Goal: Information Seeking & Learning: Learn about a topic

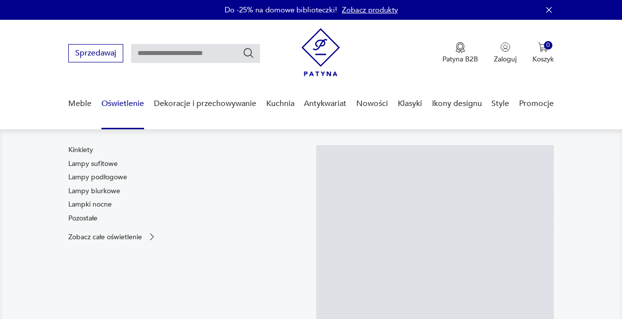
click at [83, 144] on nav "Kinkiety Lampy sufitowe Lampy podłogowe Lampy biurkowe Lampki nocne Pozostałe Z…" at bounding box center [311, 245] width 622 height 232
click at [81, 151] on link "Kinkiety" at bounding box center [80, 150] width 25 height 10
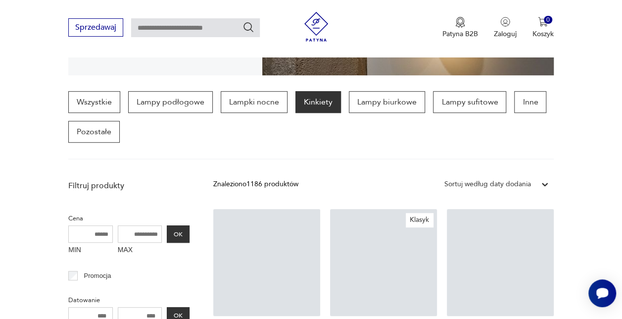
scroll to position [261, 0]
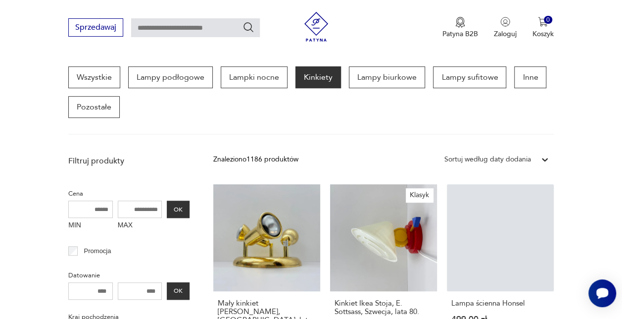
click at [139, 207] on input "MAX" at bounding box center [140, 209] width 45 height 17
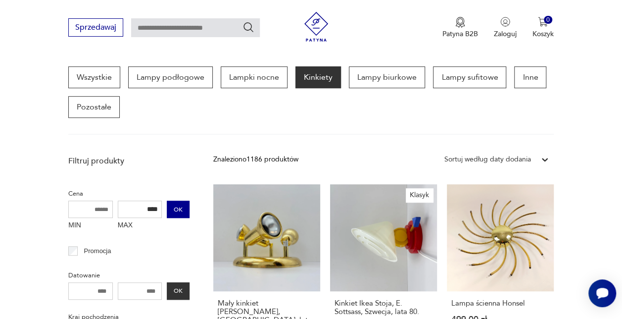
type input "****"
click at [178, 210] on button "OK" at bounding box center [178, 209] width 23 height 17
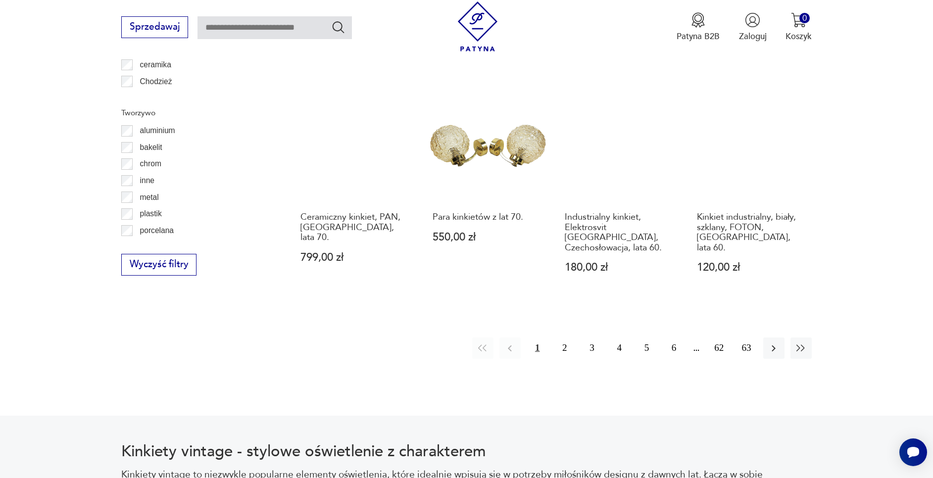
scroll to position [1064, 0]
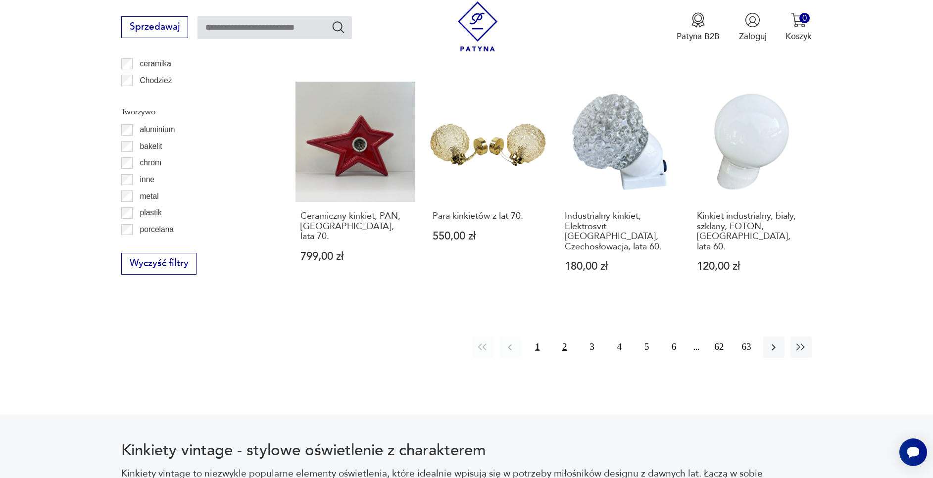
click at [566, 318] on button "2" at bounding box center [564, 347] width 21 height 21
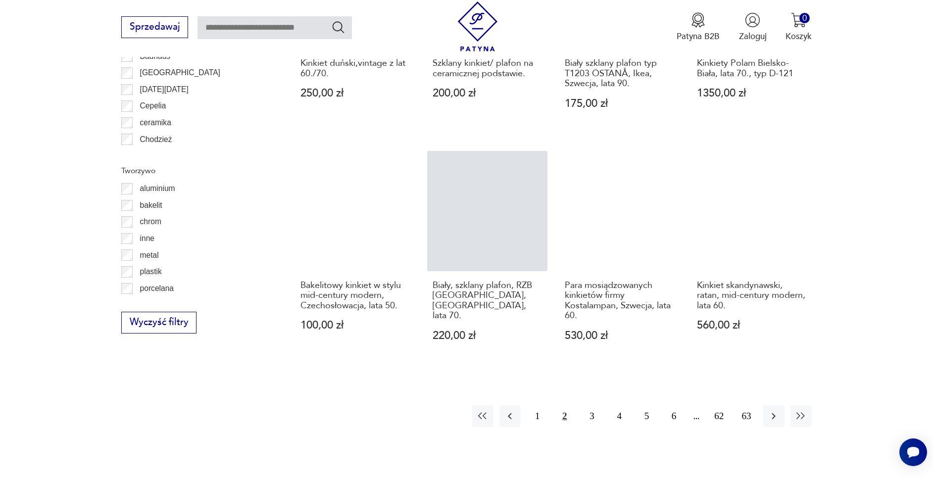
scroll to position [1006, 0]
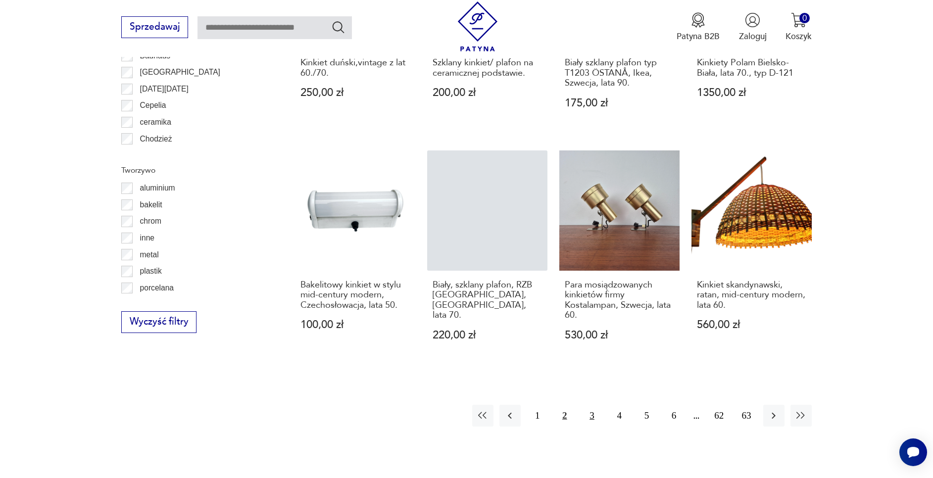
click at [598, 318] on button "3" at bounding box center [591, 415] width 21 height 21
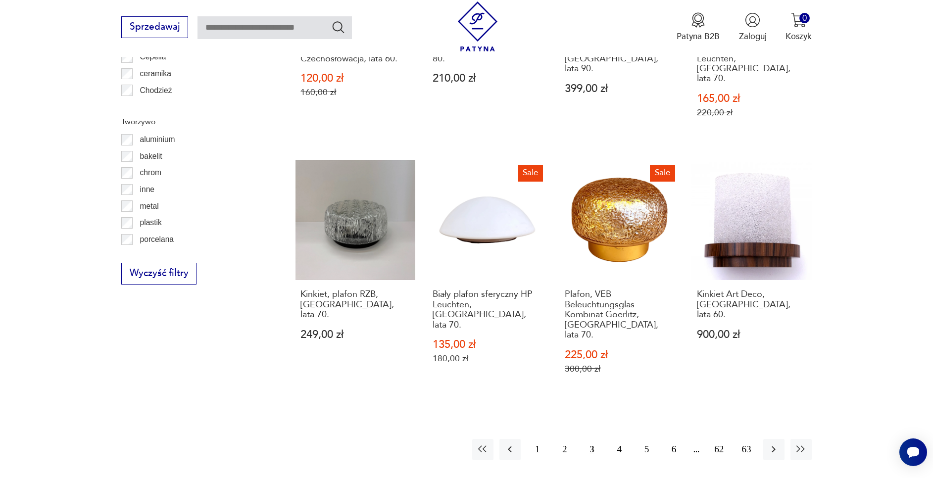
scroll to position [1055, 0]
click at [621, 318] on button "4" at bounding box center [619, 449] width 21 height 21
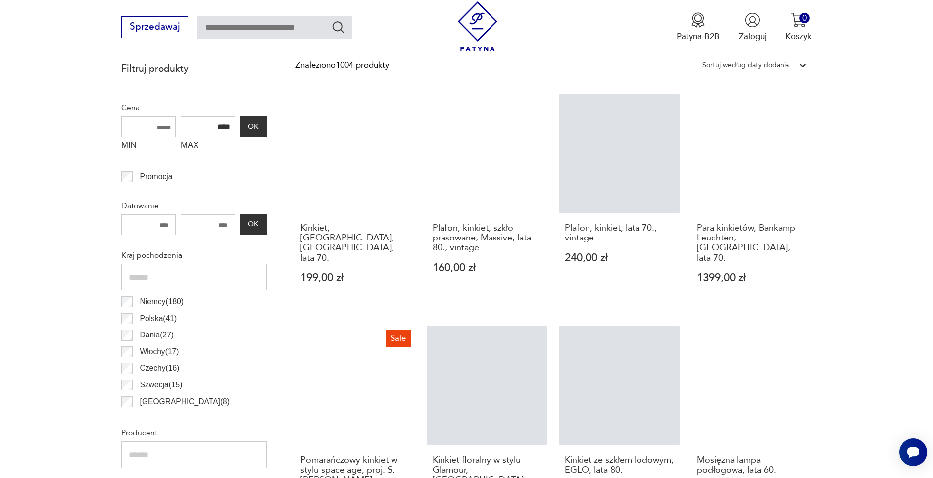
scroll to position [389, 0]
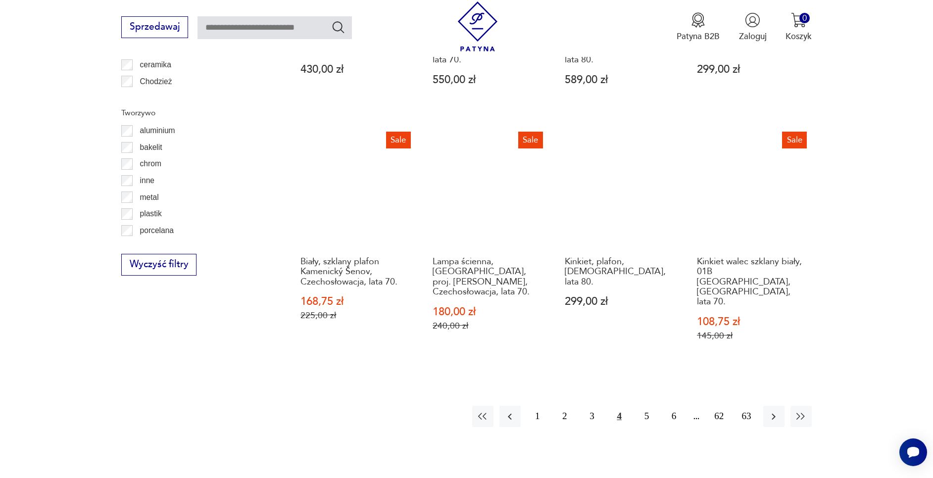
scroll to position [1067, 0]
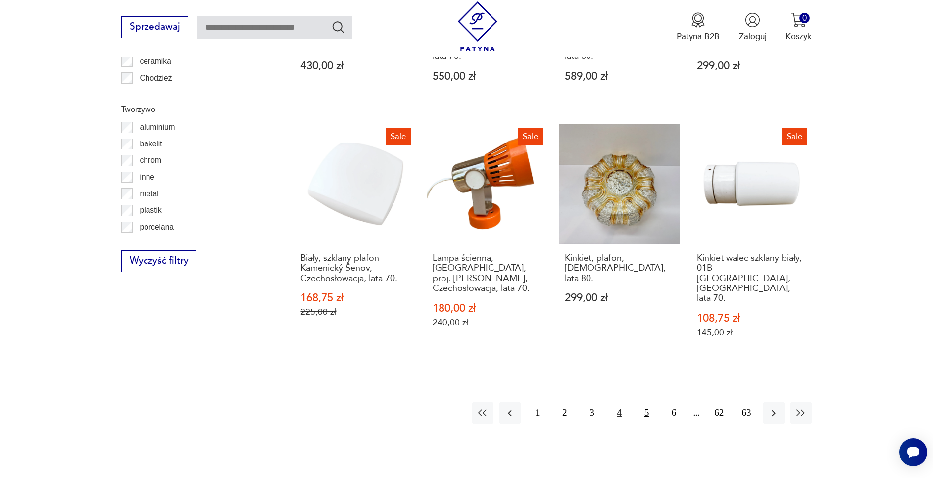
click at [622, 318] on button "5" at bounding box center [646, 413] width 21 height 21
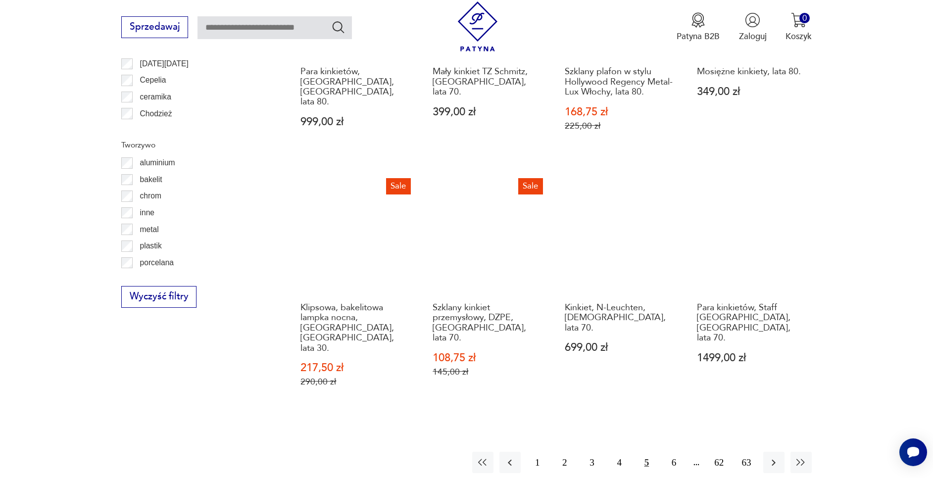
scroll to position [1037, 0]
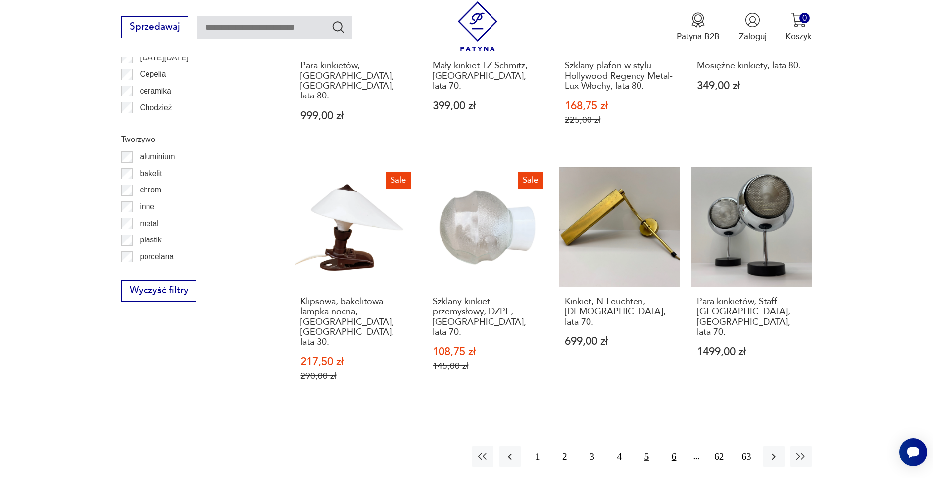
click at [622, 318] on button "6" at bounding box center [673, 456] width 21 height 21
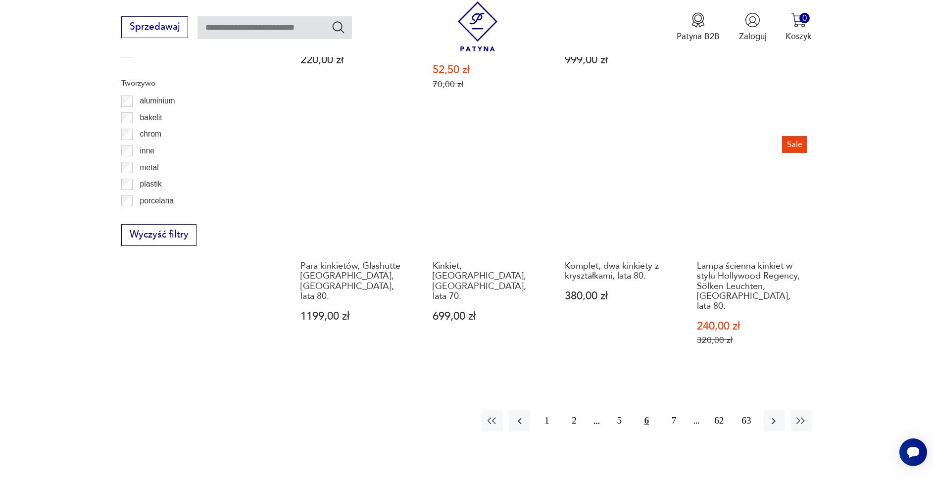
scroll to position [1096, 0]
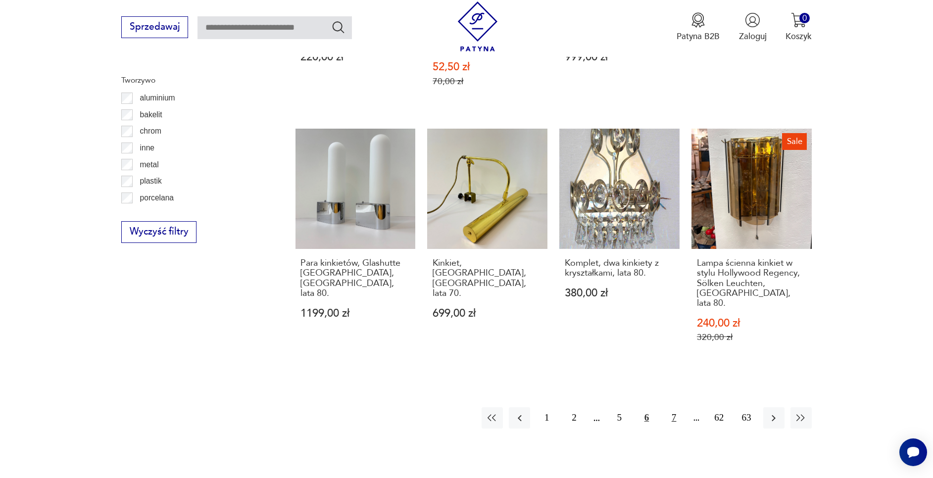
click at [622, 318] on button "7" at bounding box center [673, 417] width 21 height 21
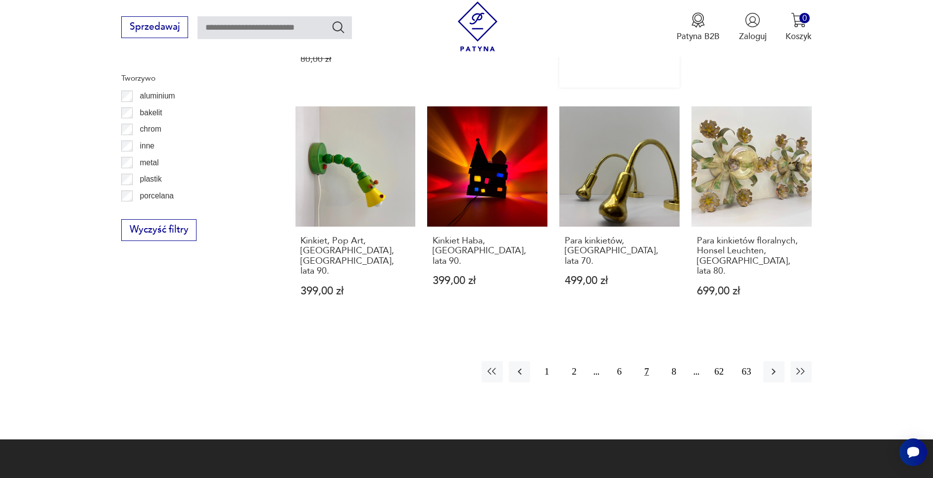
scroll to position [1121, 0]
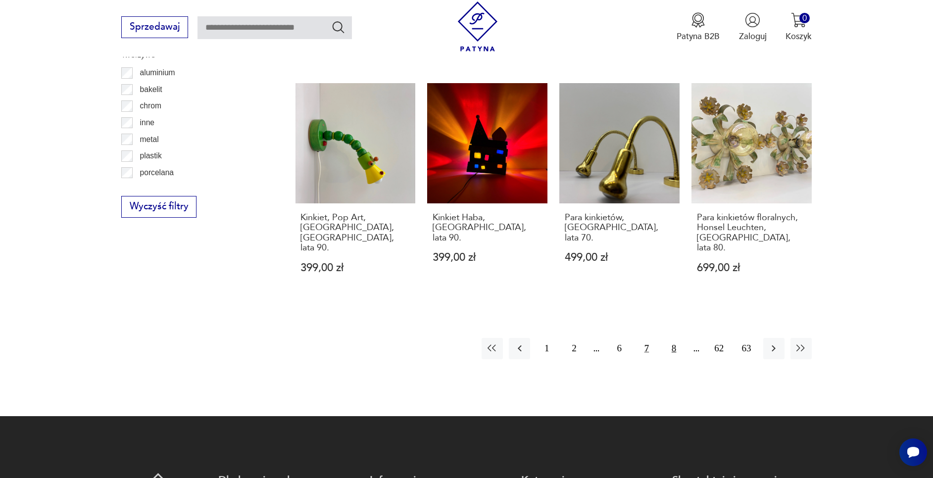
click at [622, 318] on button "8" at bounding box center [673, 348] width 21 height 21
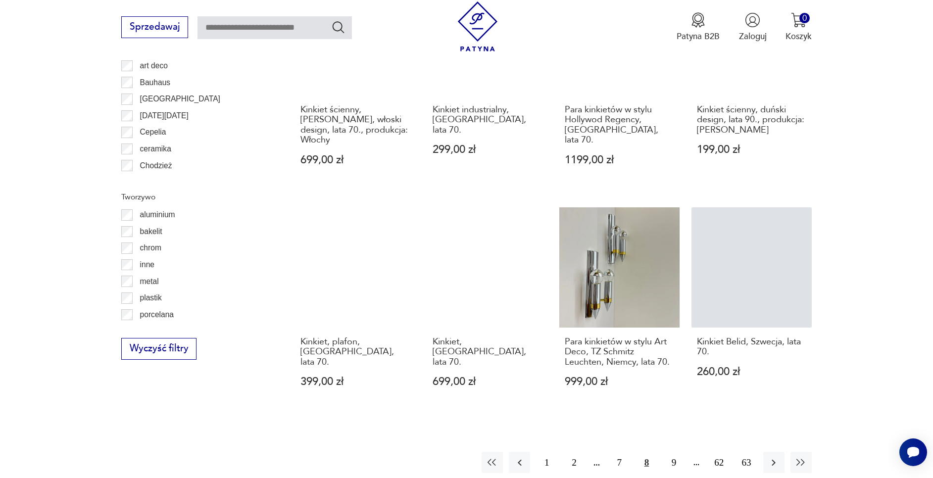
scroll to position [980, 0]
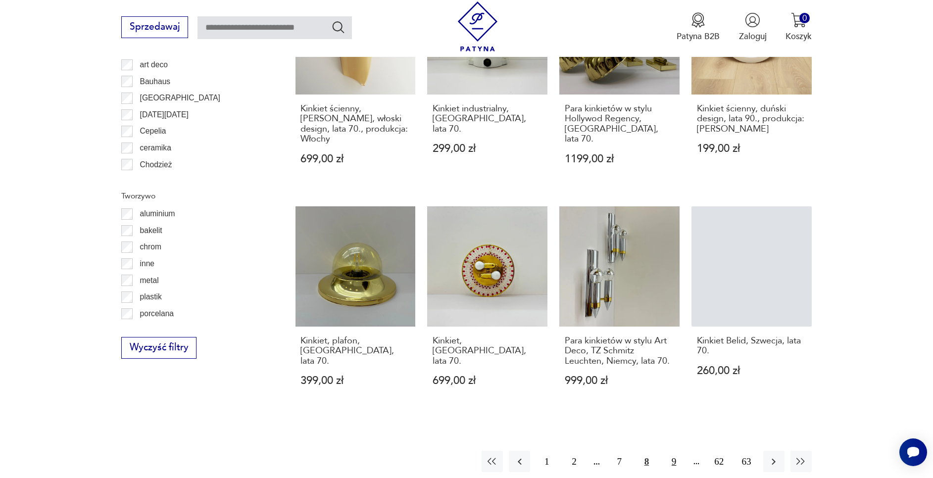
click at [622, 318] on button "9" at bounding box center [673, 461] width 21 height 21
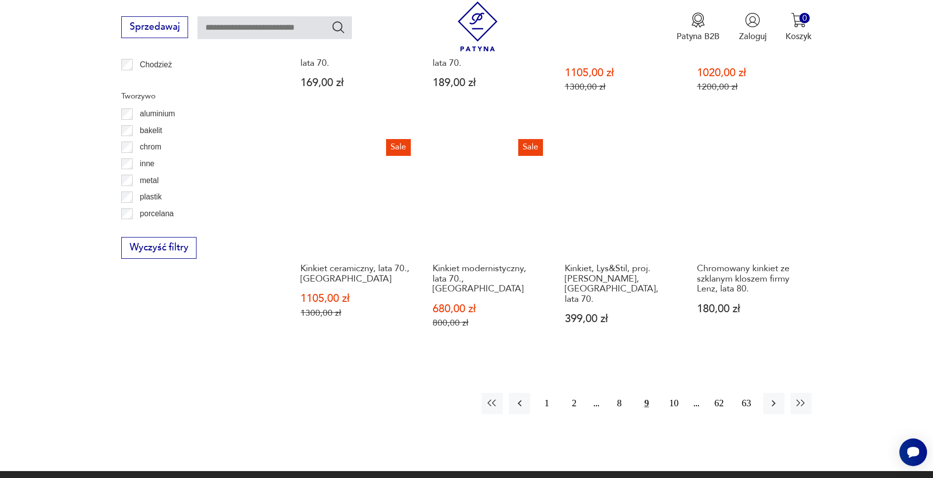
scroll to position [1081, 0]
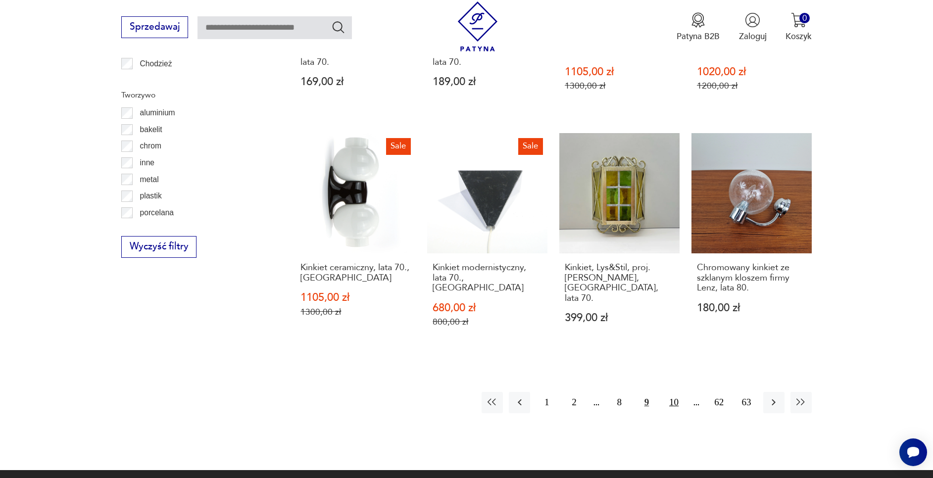
click at [622, 318] on button "10" at bounding box center [673, 402] width 21 height 21
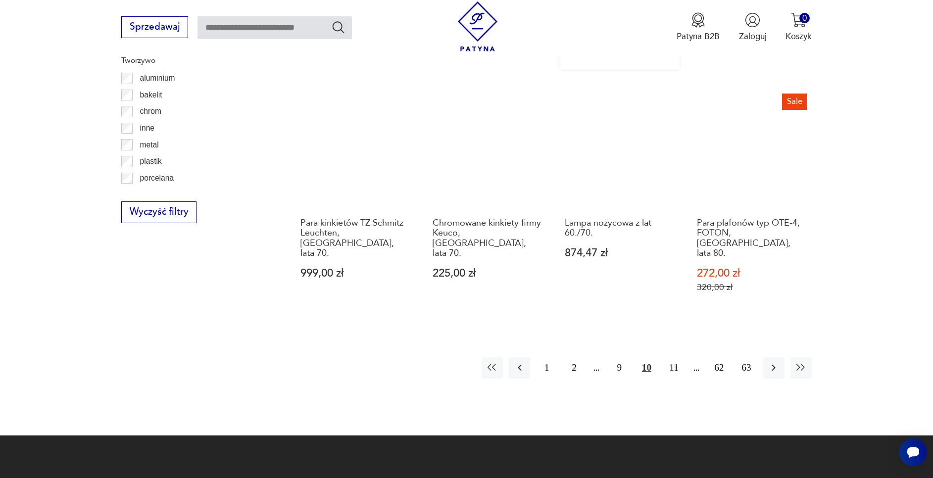
scroll to position [1117, 0]
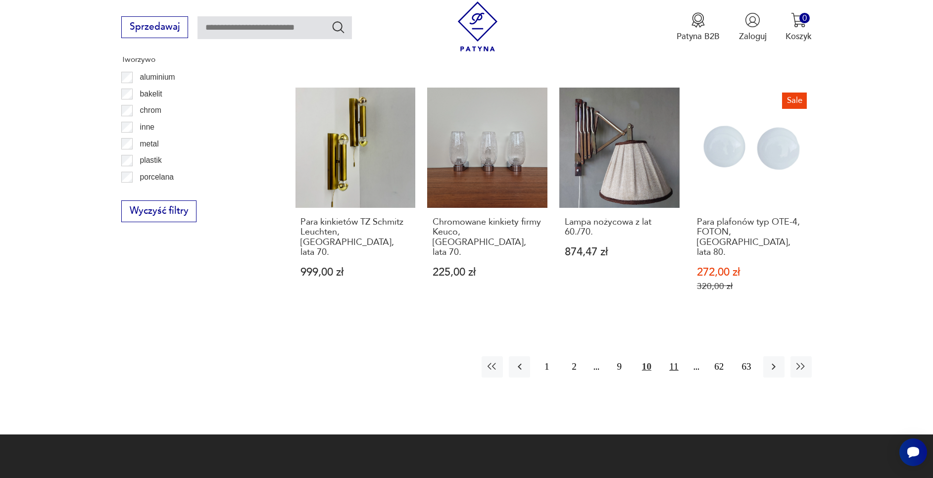
click at [622, 318] on button "11" at bounding box center [673, 366] width 21 height 21
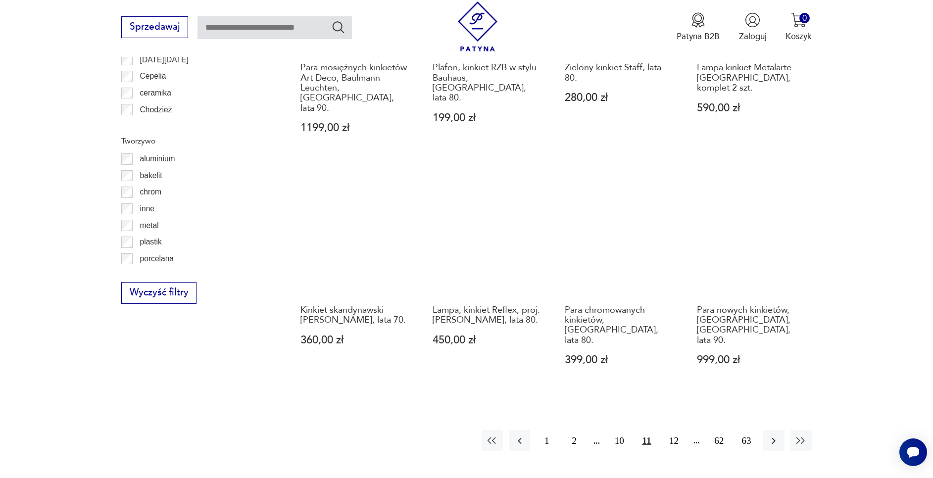
scroll to position [1045, 0]
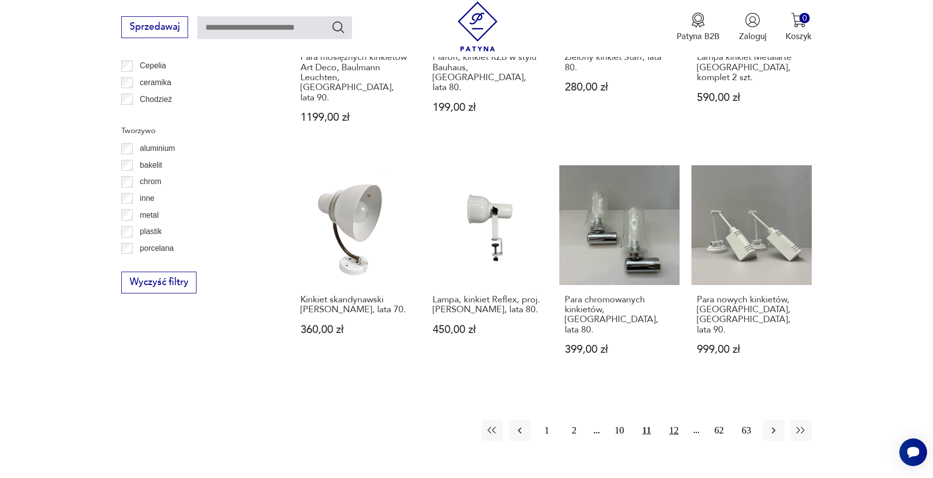
click at [622, 318] on button "12" at bounding box center [673, 430] width 21 height 21
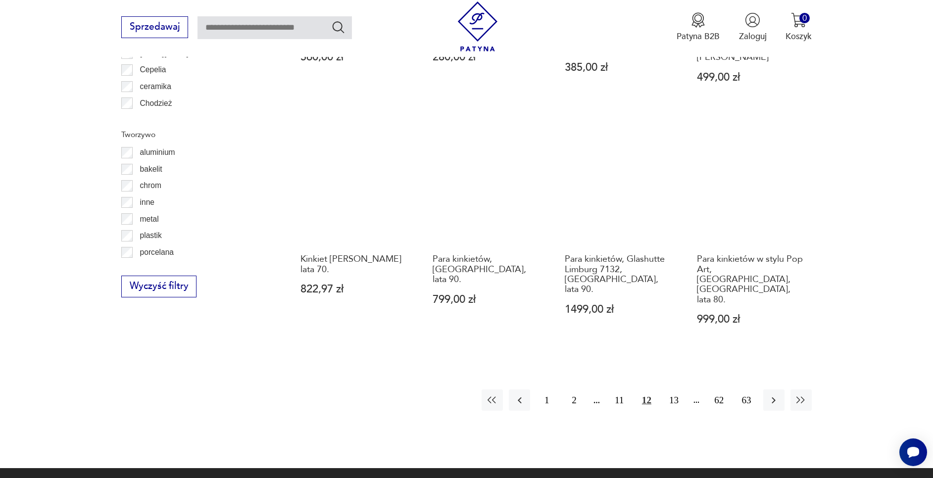
scroll to position [1044, 0]
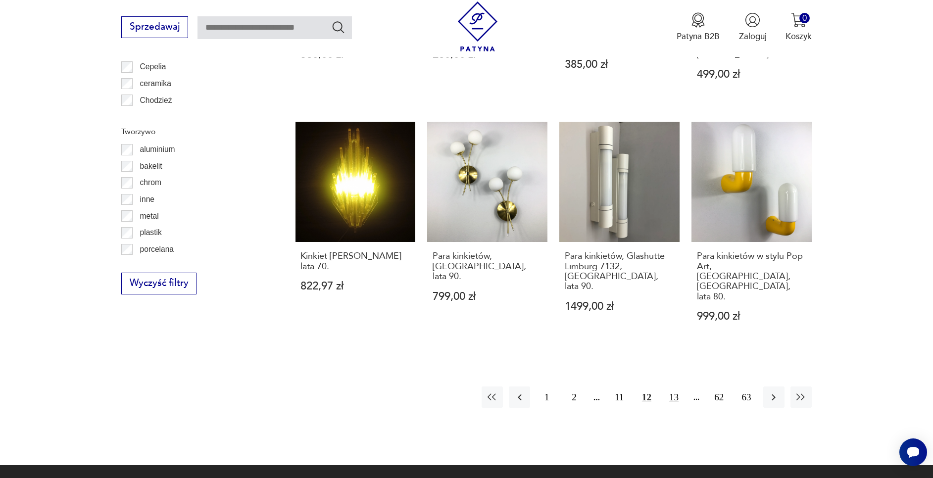
click at [622, 318] on button "13" at bounding box center [673, 397] width 21 height 21
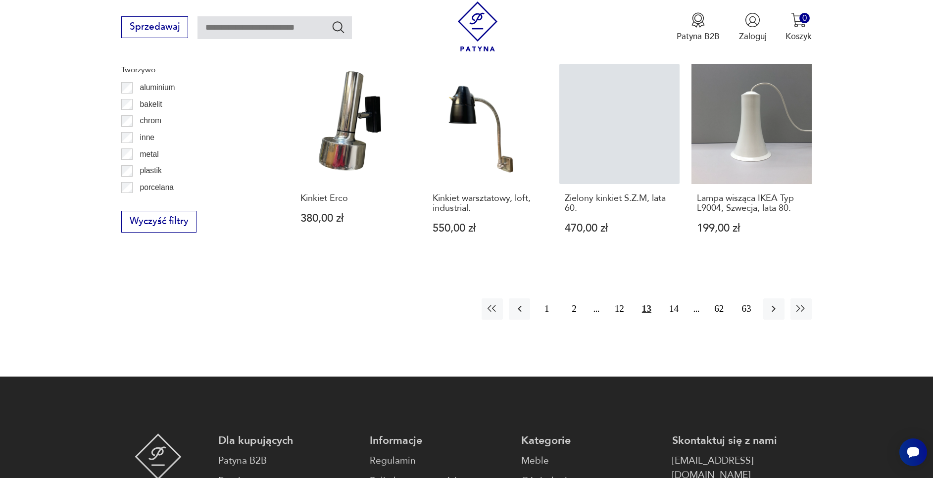
scroll to position [1108, 0]
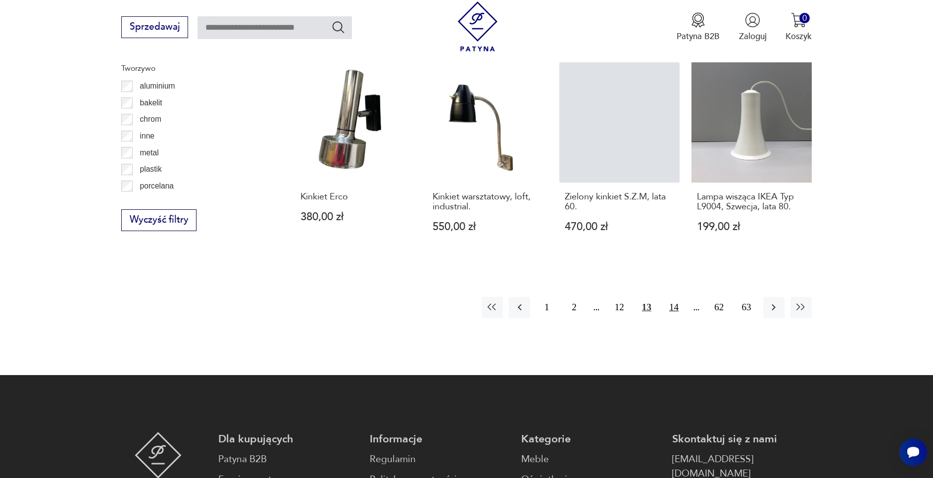
click at [622, 297] on button "14" at bounding box center [673, 307] width 21 height 21
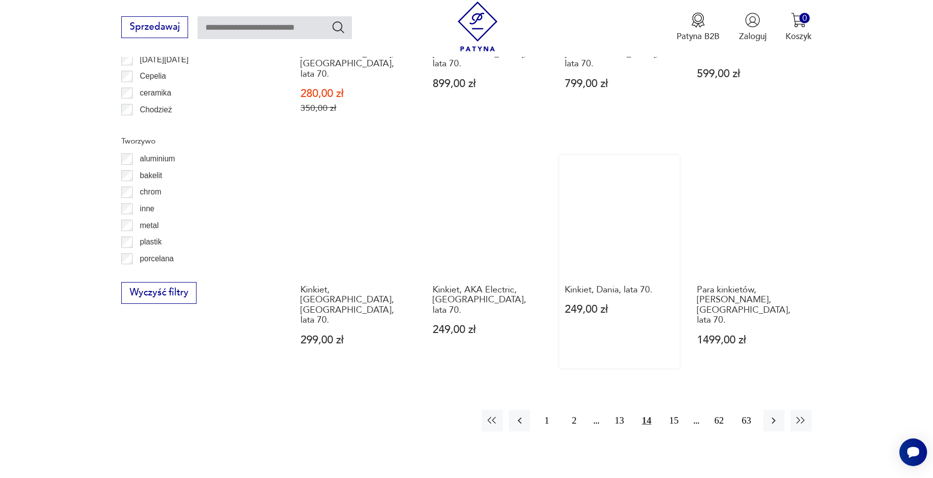
scroll to position [1035, 0]
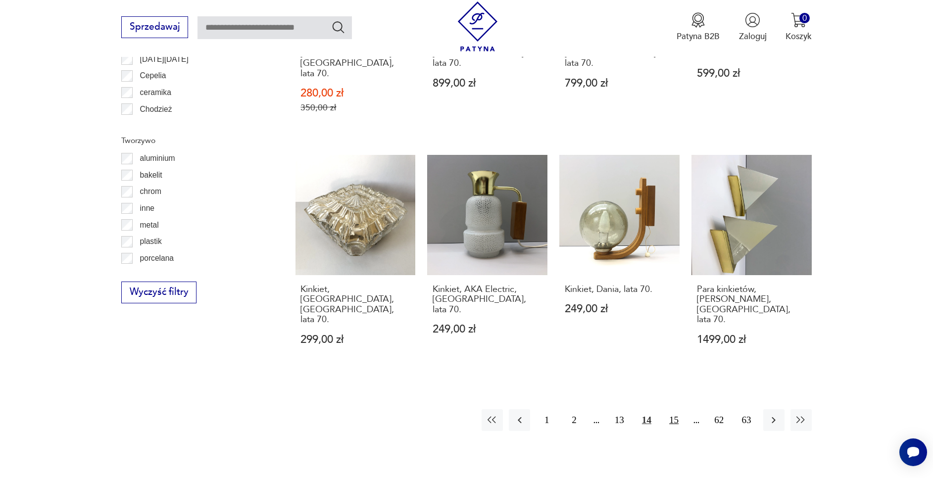
click at [622, 318] on button "15" at bounding box center [673, 419] width 21 height 21
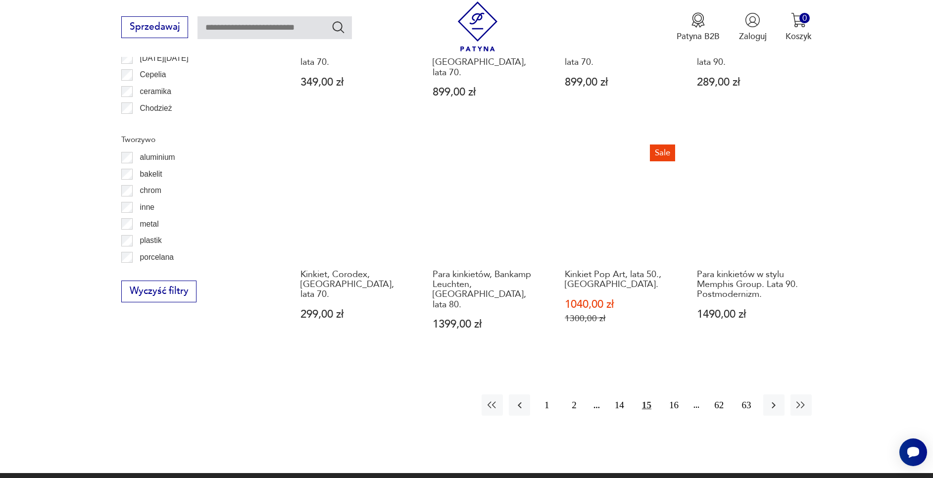
scroll to position [1037, 0]
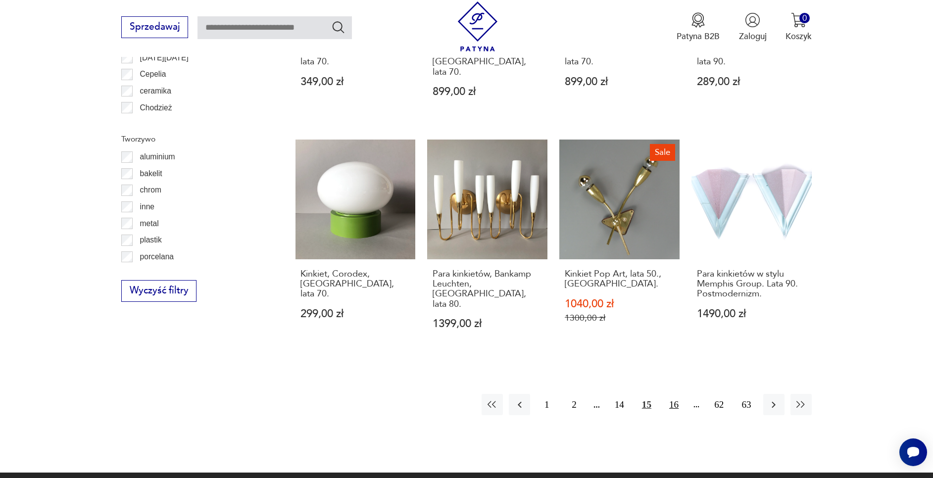
click at [622, 318] on button "16" at bounding box center [673, 404] width 21 height 21
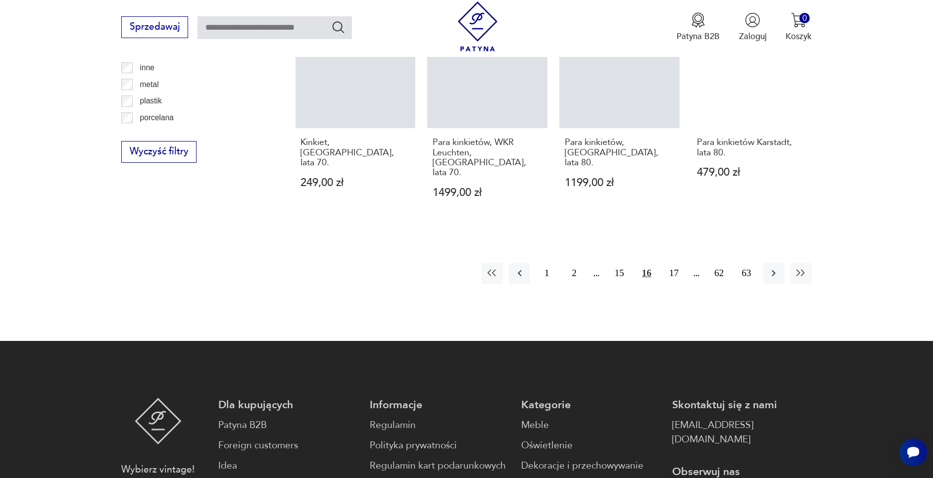
scroll to position [1006, 0]
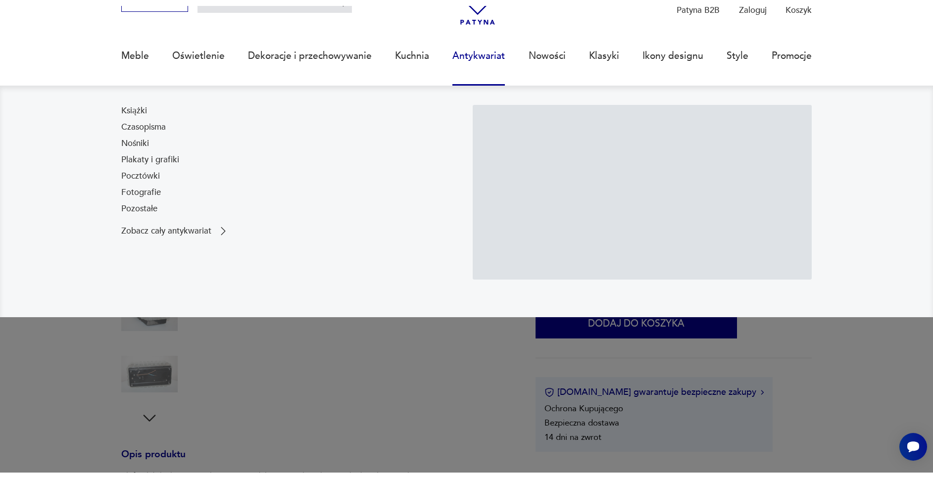
scroll to position [56, 0]
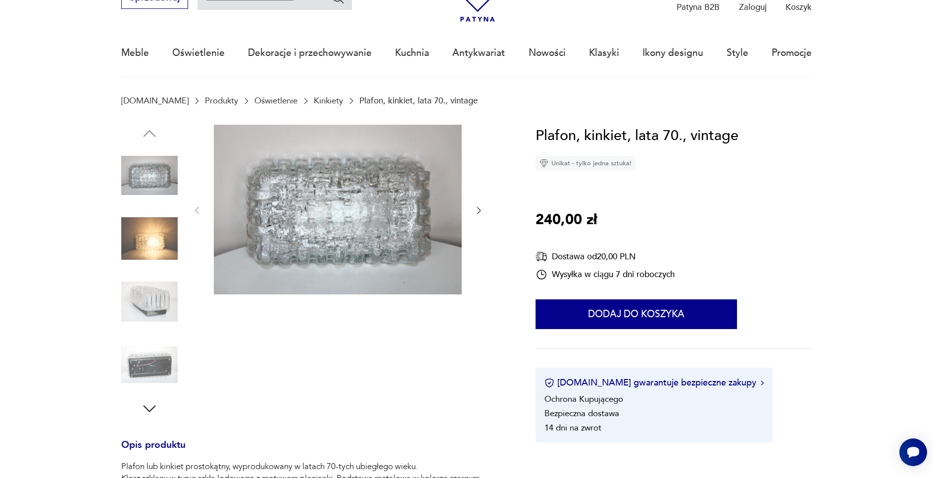
click at [139, 305] on img at bounding box center [149, 302] width 56 height 56
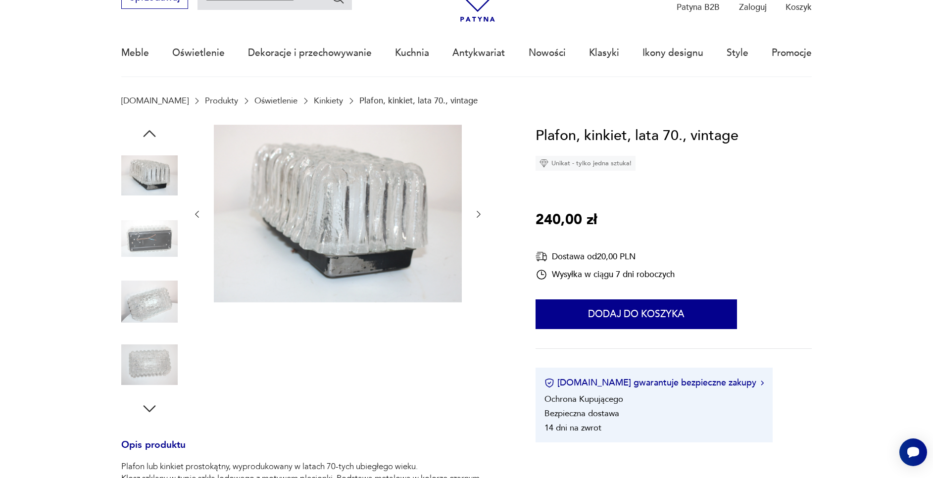
click at [162, 334] on div at bounding box center [149, 272] width 56 height 248
click at [160, 352] on img at bounding box center [149, 365] width 56 height 56
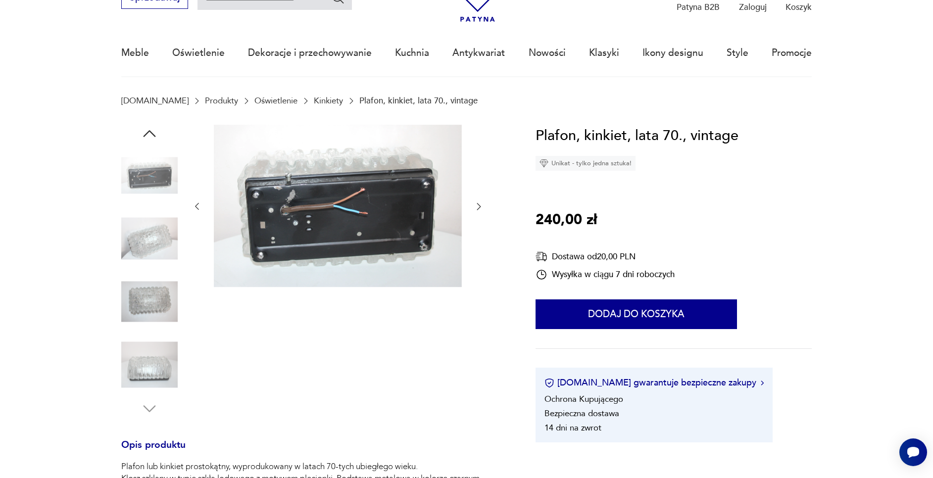
click at [159, 362] on img at bounding box center [149, 365] width 56 height 56
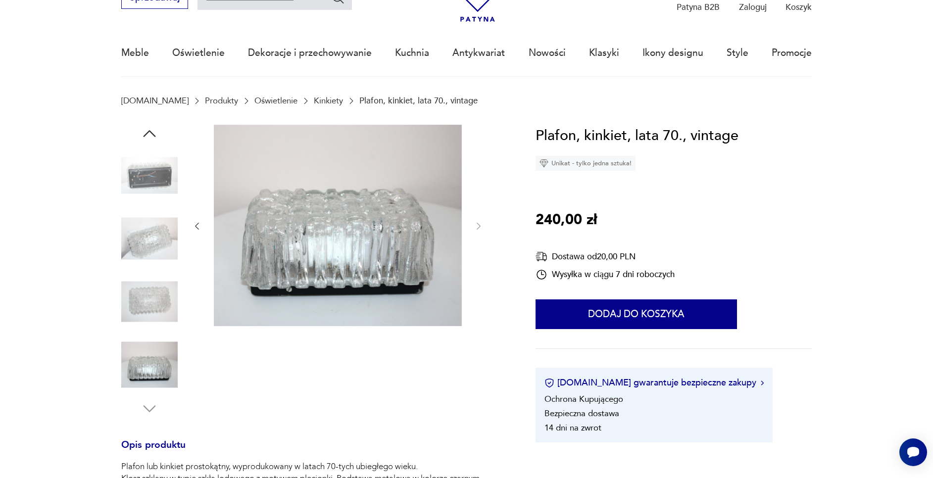
click at [167, 186] on img at bounding box center [149, 176] width 56 height 56
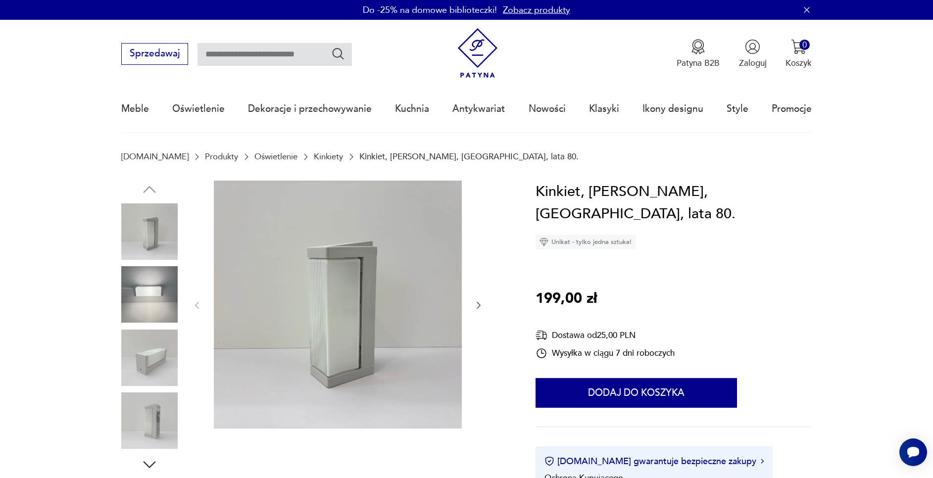
click at [153, 319] on img at bounding box center [149, 294] width 56 height 56
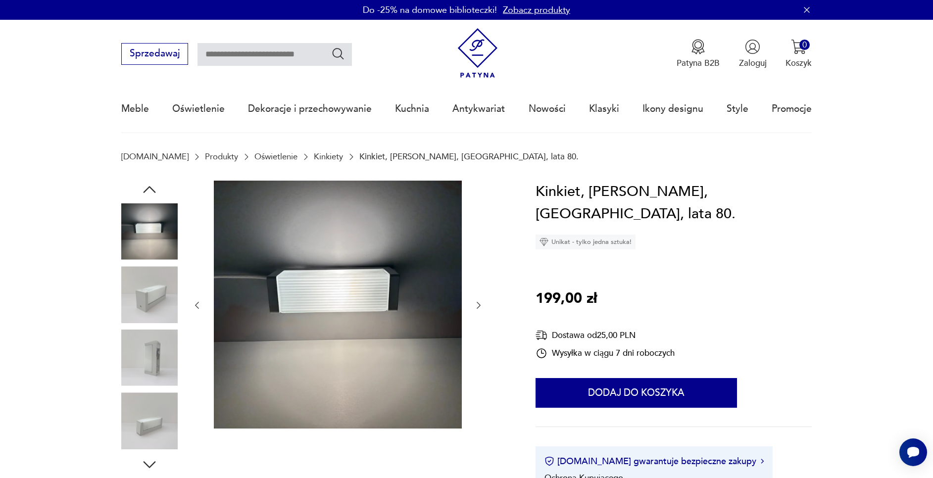
click at [157, 352] on img at bounding box center [149, 358] width 56 height 56
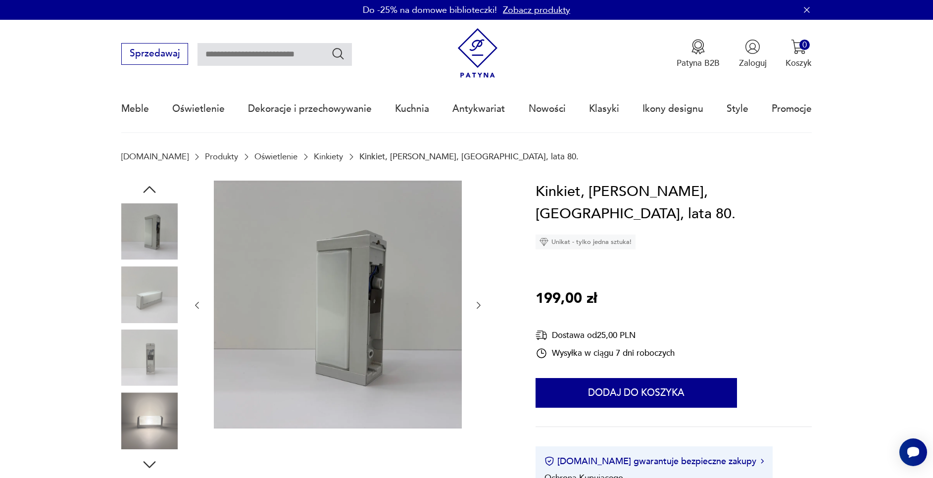
click at [158, 405] on img at bounding box center [149, 421] width 56 height 56
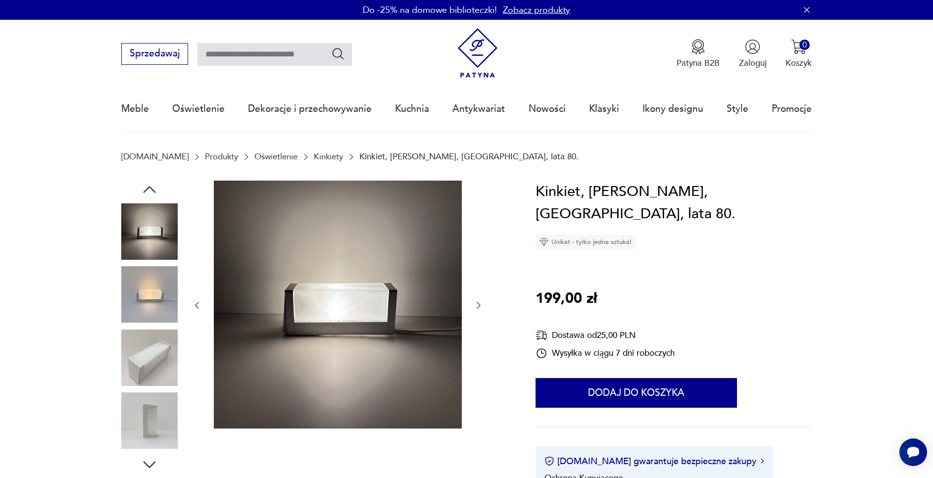
click at [157, 370] on img at bounding box center [149, 358] width 56 height 56
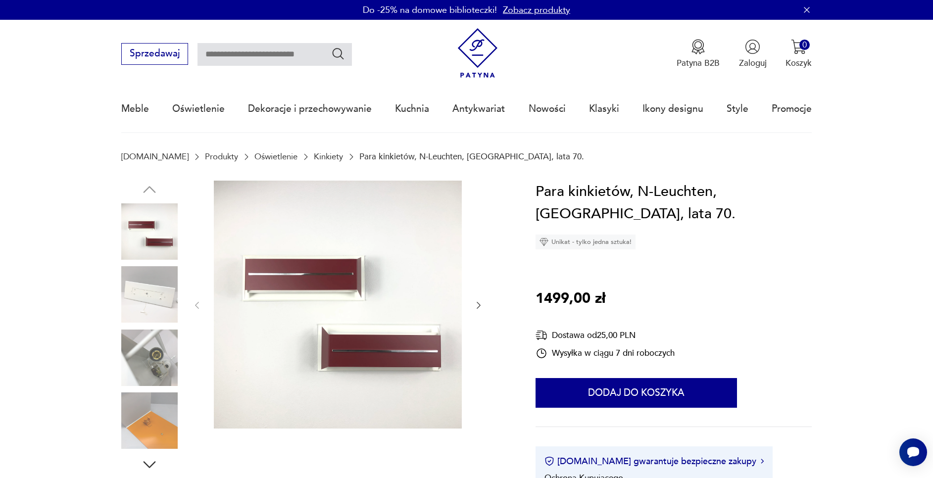
click at [238, 56] on input "text" at bounding box center [275, 54] width 154 height 23
type input "*****"
click at [341, 49] on icon "Szukaj" at bounding box center [338, 54] width 14 height 14
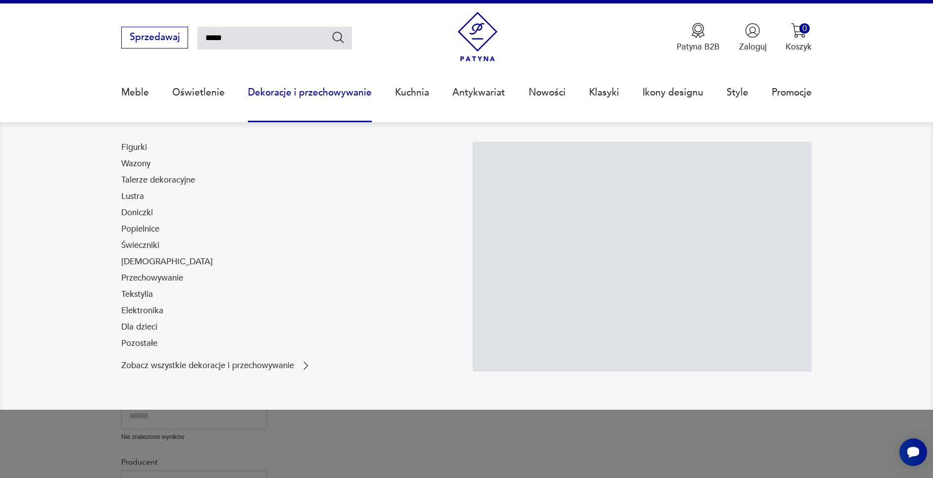
scroll to position [57, 0]
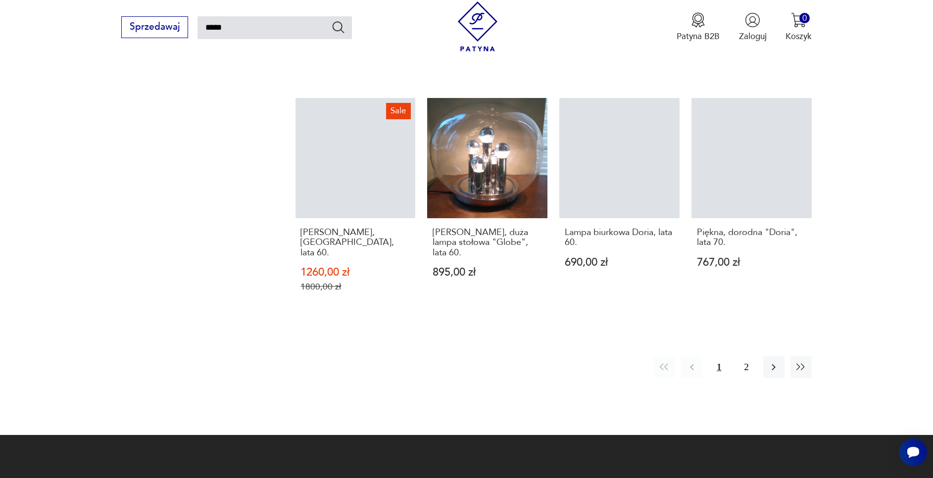
scroll to position [919, 0]
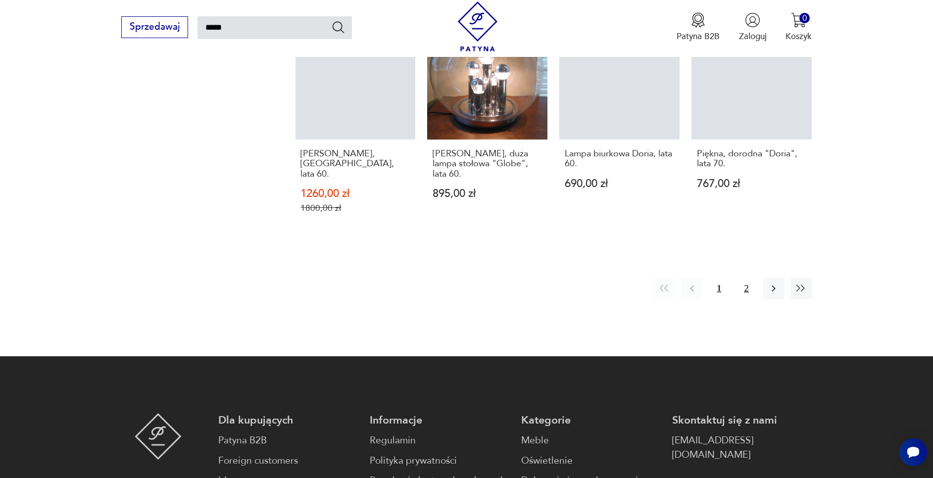
drag, startPoint x: 80, startPoint y: 410, endPoint x: 750, endPoint y: 231, distance: 692.9
click at [750, 278] on button "2" at bounding box center [746, 288] width 21 height 21
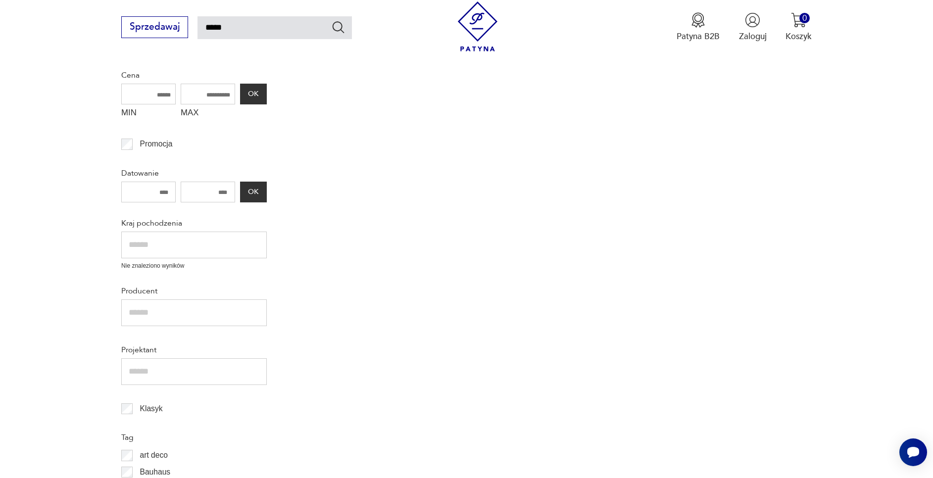
scroll to position [57, 0]
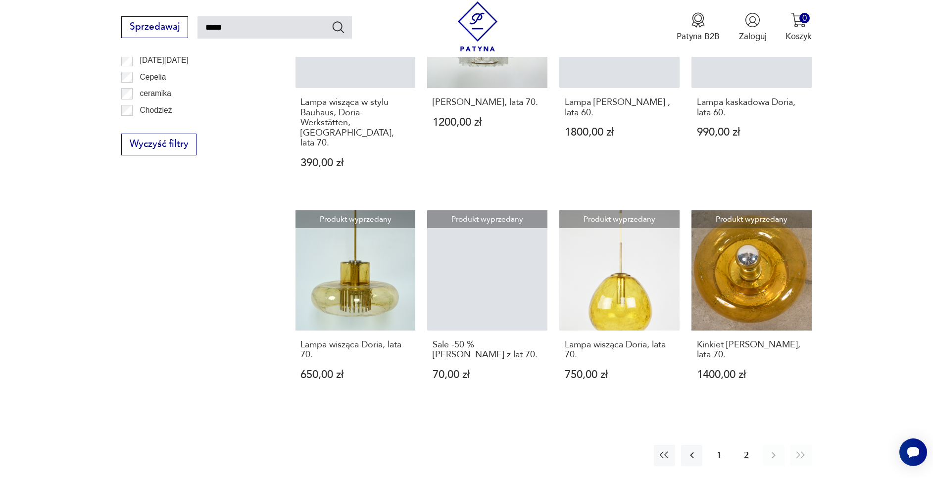
scroll to position [0, 0]
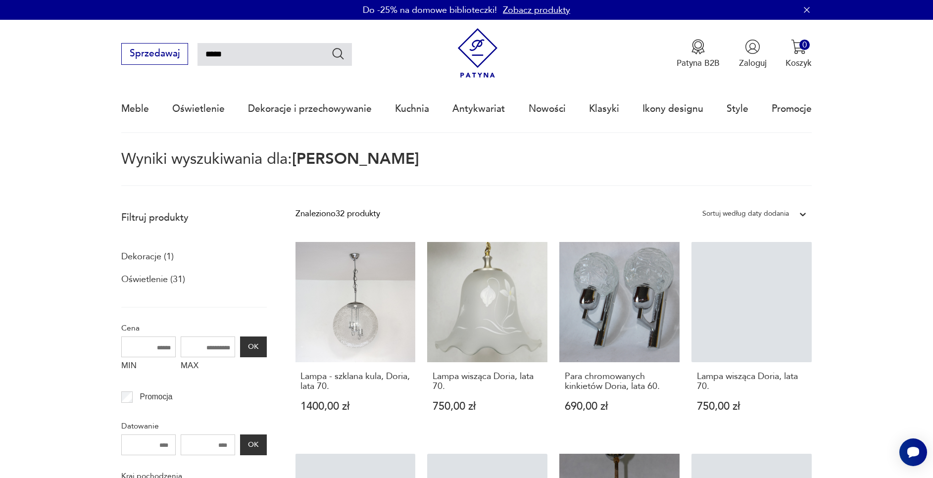
click at [262, 68] on div "Sprzedawaj ***** Patyna B2B Zaloguj 0 Koszyk Twój koszyk ( 0 ) Brak produktów w…" at bounding box center [466, 48] width 691 height 57
drag, startPoint x: 278, startPoint y: 54, endPoint x: 184, endPoint y: 57, distance: 93.6
click at [184, 57] on div "Sprzedawaj *****" at bounding box center [236, 54] width 231 height 22
type input "****"
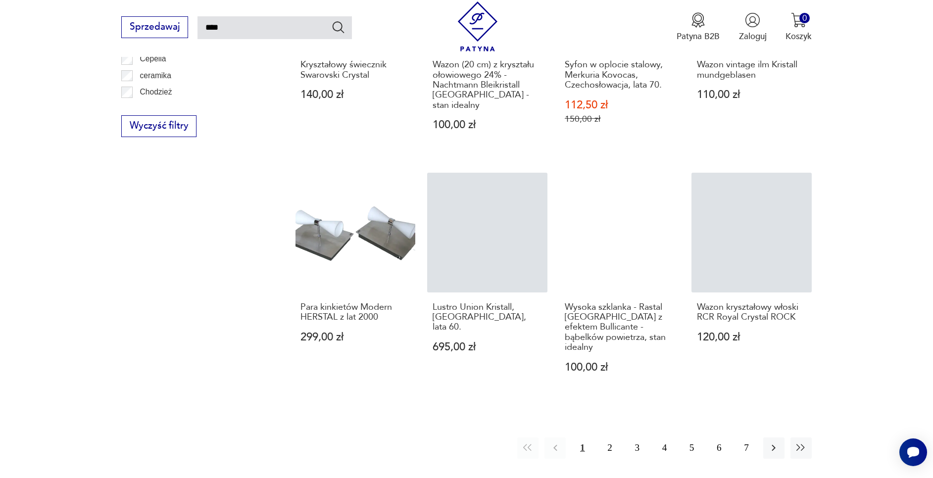
scroll to position [807, 0]
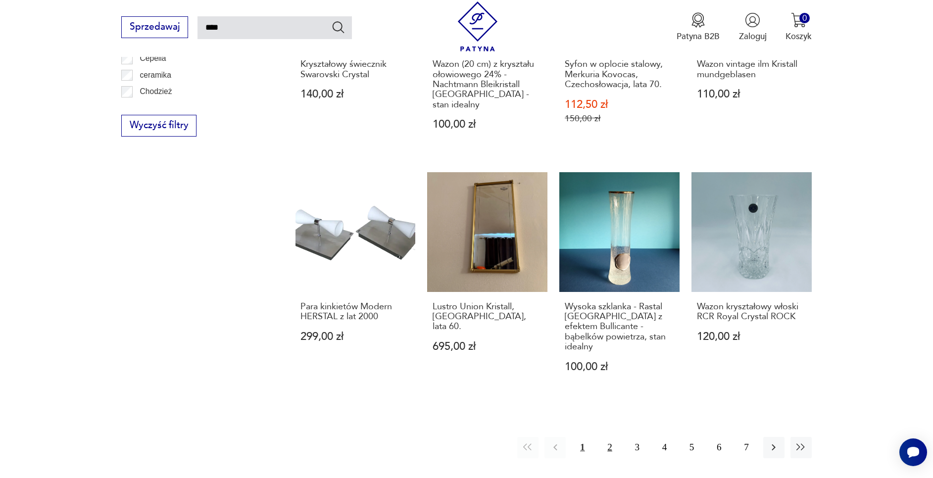
click at [609, 437] on button "2" at bounding box center [609, 447] width 21 height 21
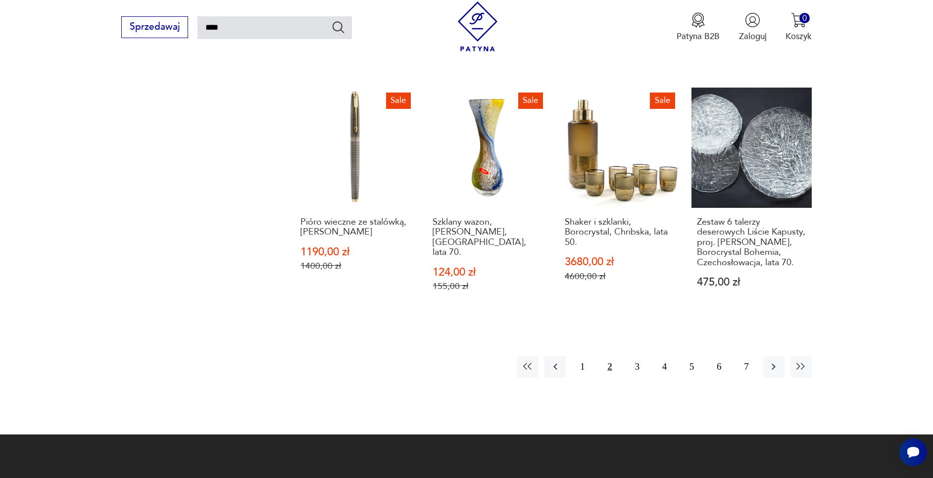
scroll to position [922, 0]
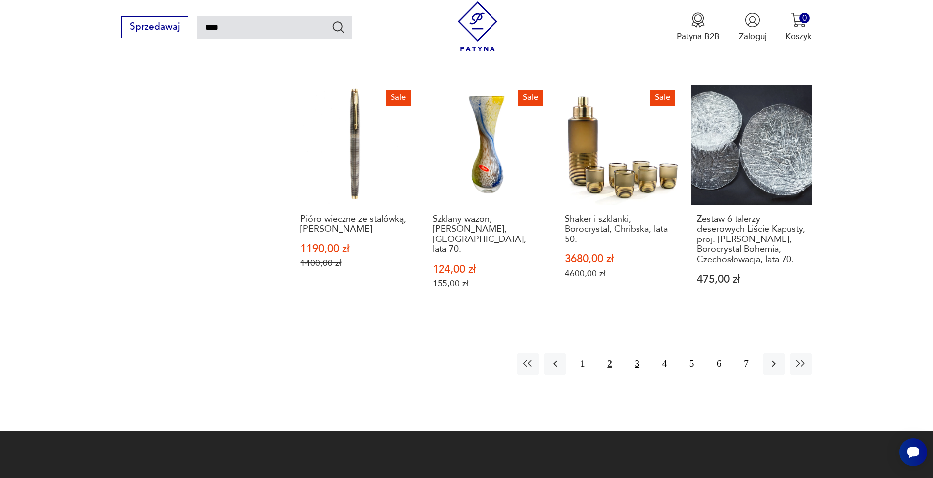
click at [635, 354] on button "3" at bounding box center [637, 364] width 21 height 21
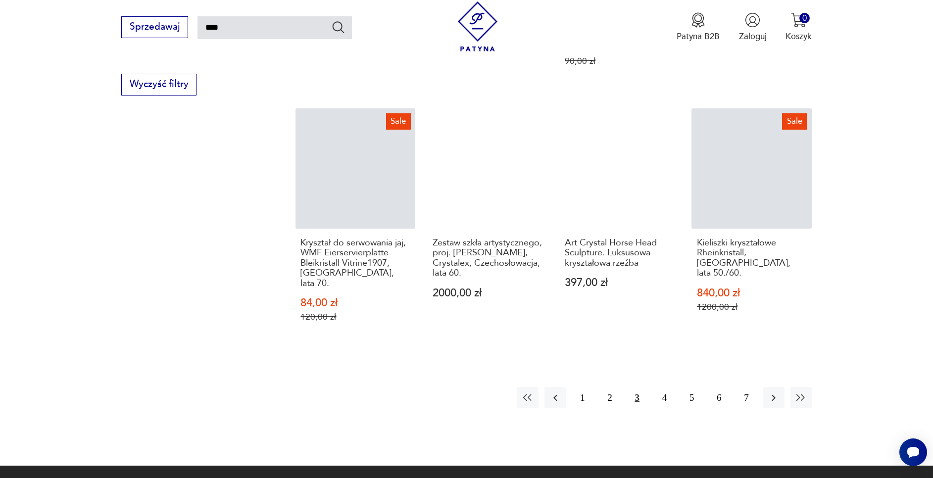
scroll to position [911, 0]
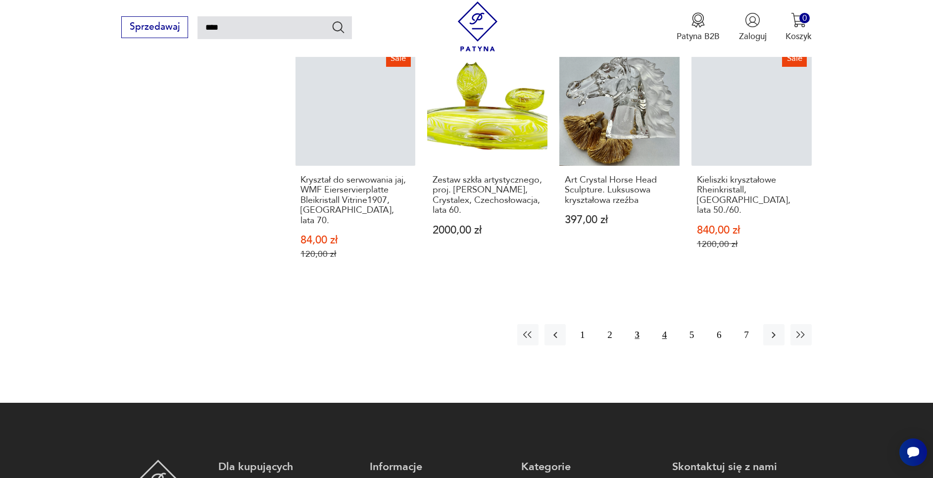
click at [662, 324] on button "4" at bounding box center [664, 334] width 21 height 21
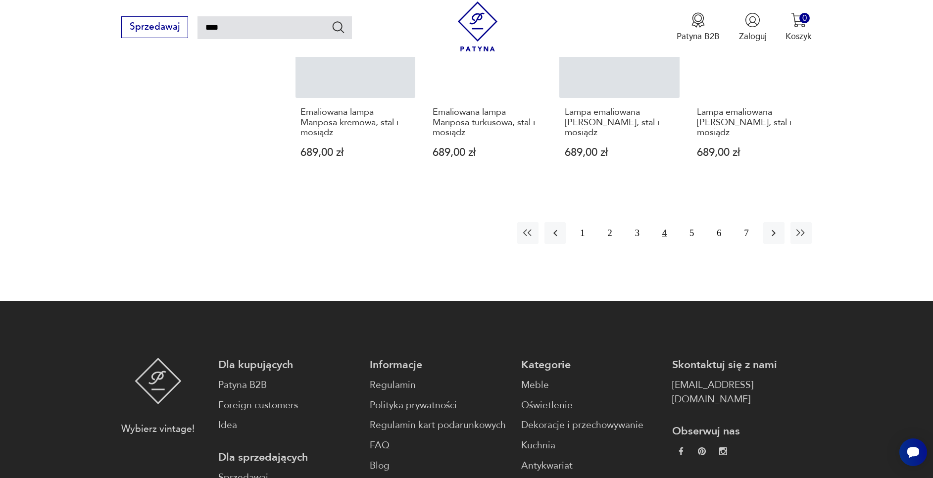
scroll to position [967, 0]
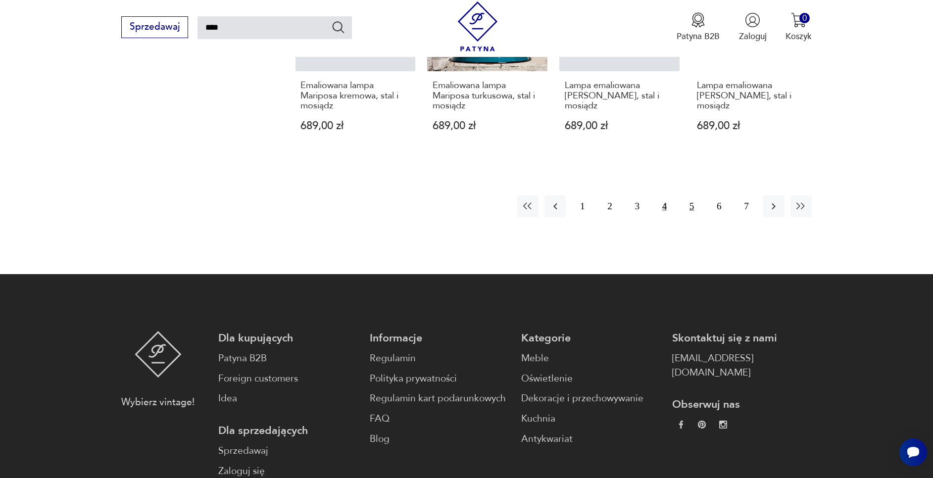
click at [693, 196] on button "5" at bounding box center [691, 206] width 21 height 21
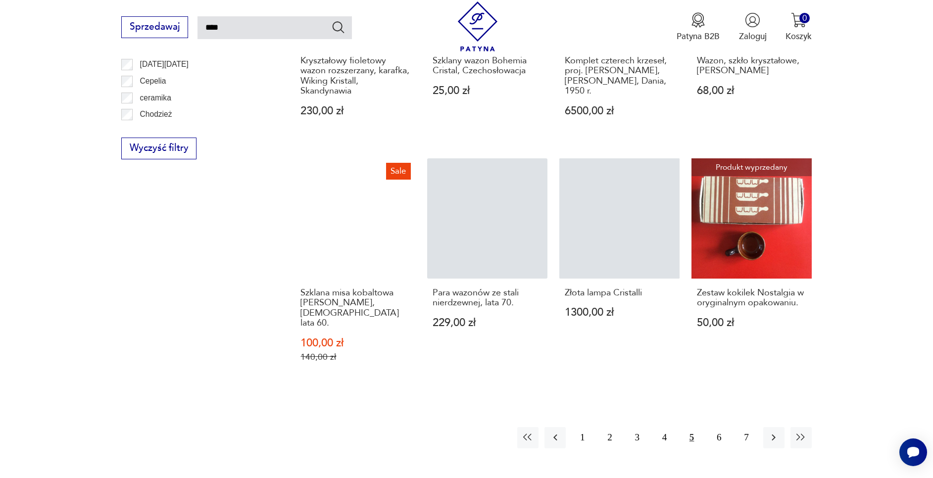
scroll to position [793, 0]
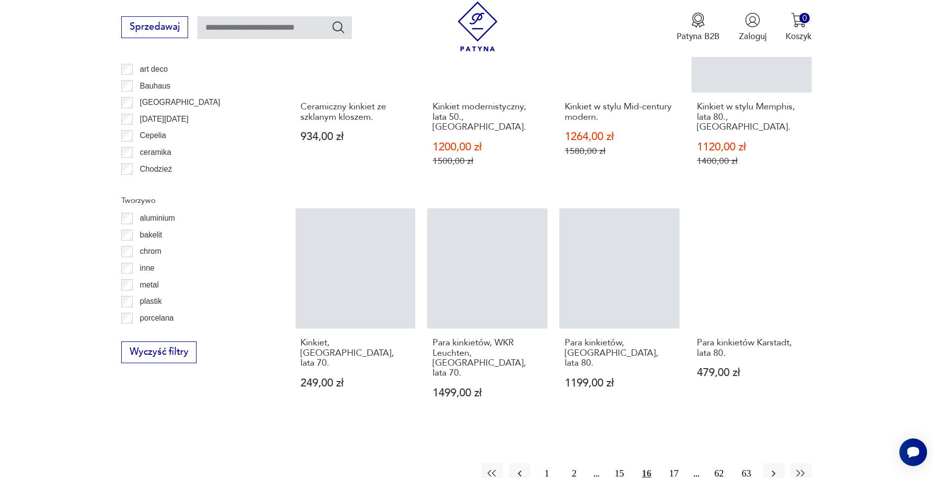
scroll to position [978, 0]
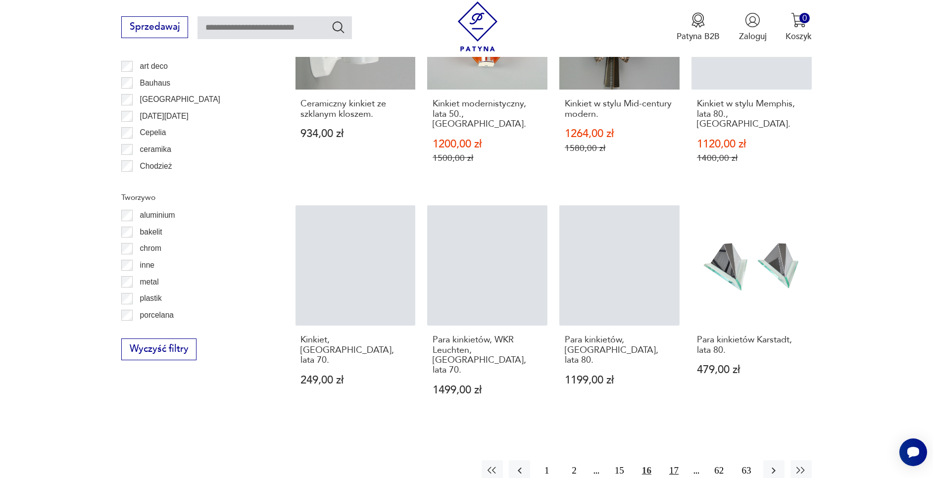
click at [671, 460] on button "17" at bounding box center [673, 470] width 21 height 21
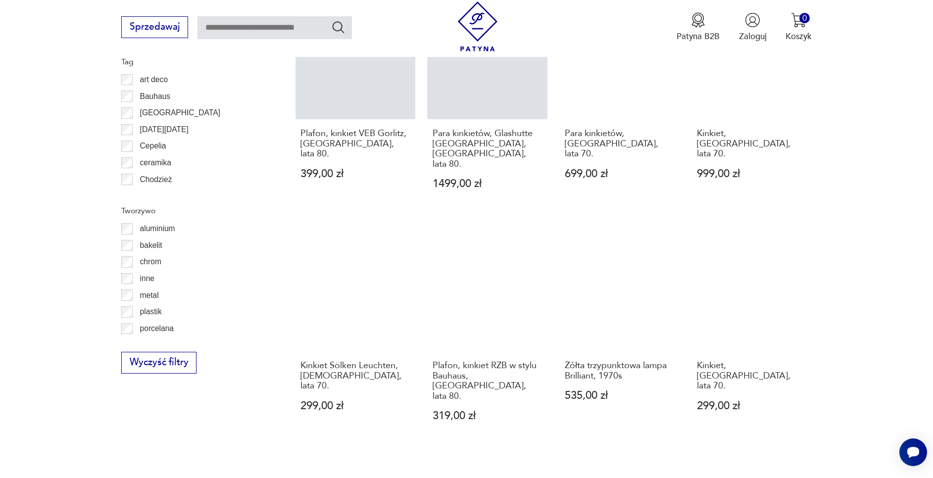
scroll to position [966, 0]
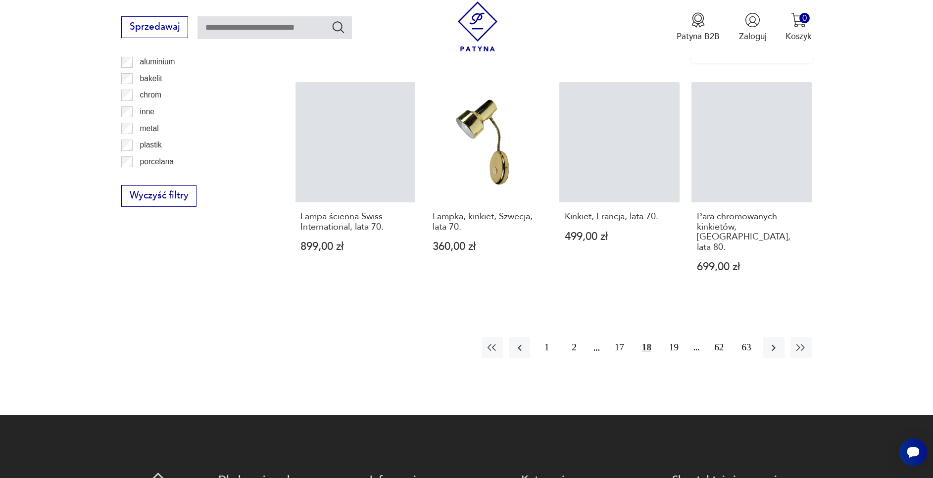
scroll to position [1153, 0]
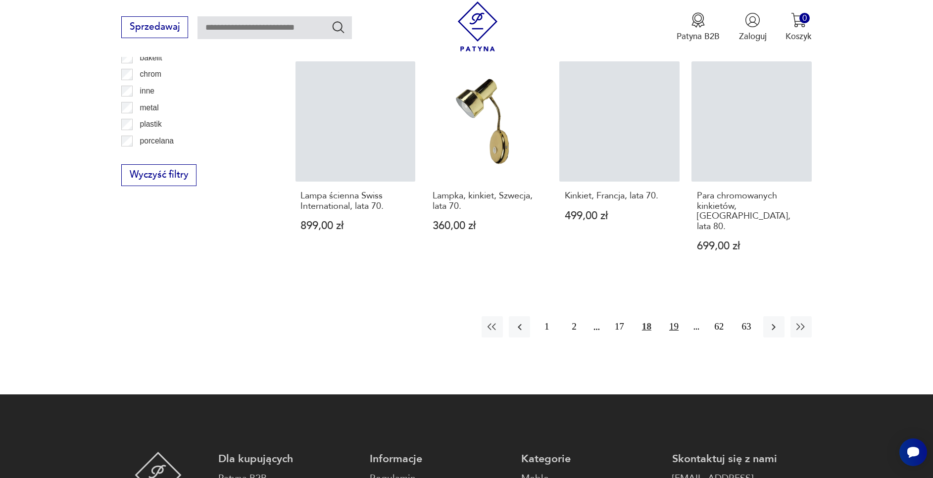
drag, startPoint x: 675, startPoint y: 268, endPoint x: 670, endPoint y: 265, distance: 5.8
click at [670, 316] on button "19" at bounding box center [673, 326] width 21 height 21
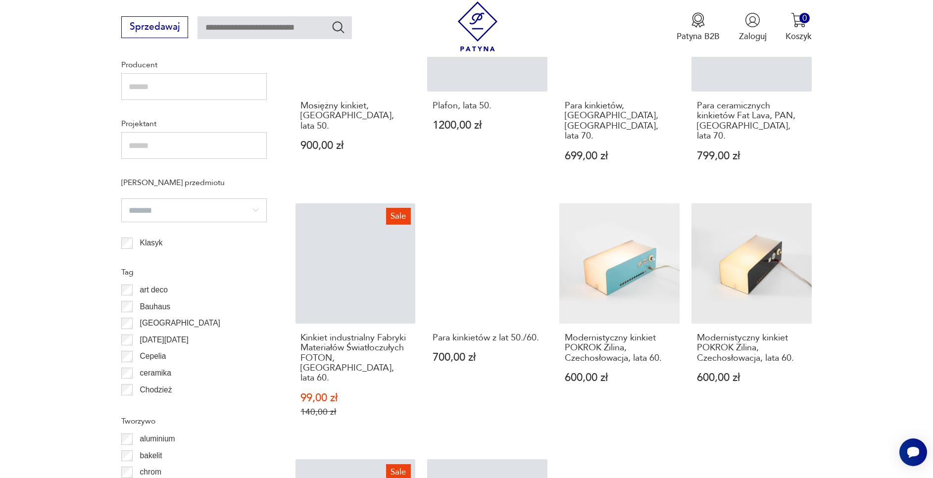
scroll to position [763, 0]
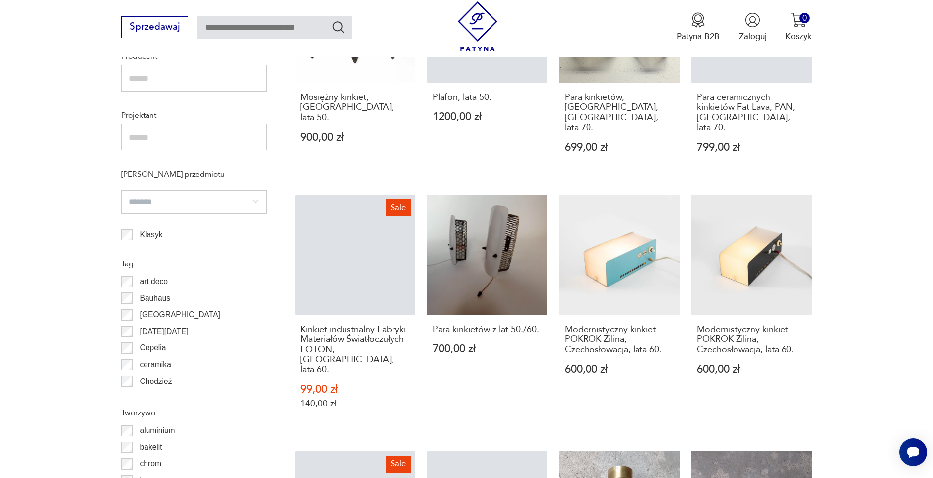
drag, startPoint x: 819, startPoint y: 300, endPoint x: 860, endPoint y: 373, distance: 83.5
click at [860, 373] on section "Filtruj produkty Cena MIN MAX **** OK Promocja Datowanie OK Kraj pochodzenia Ni…" at bounding box center [466, 239] width 933 height 1119
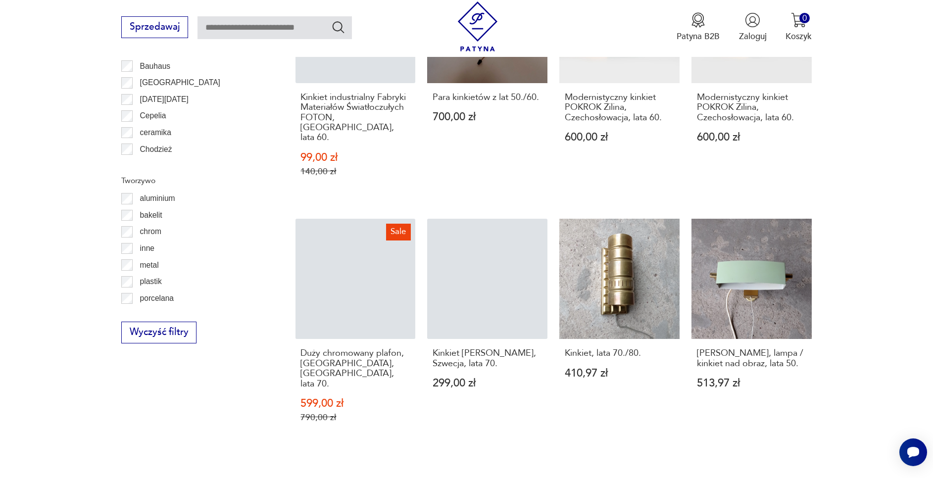
scroll to position [998, 0]
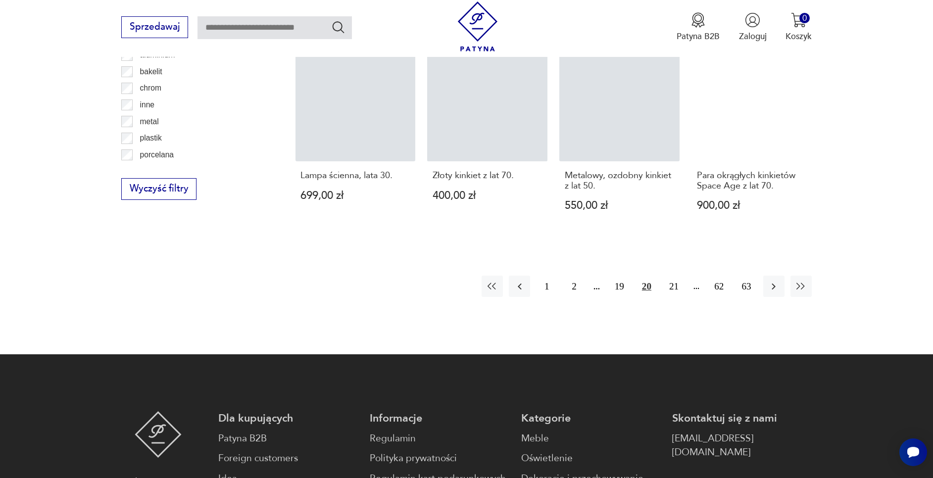
scroll to position [1157, 0]
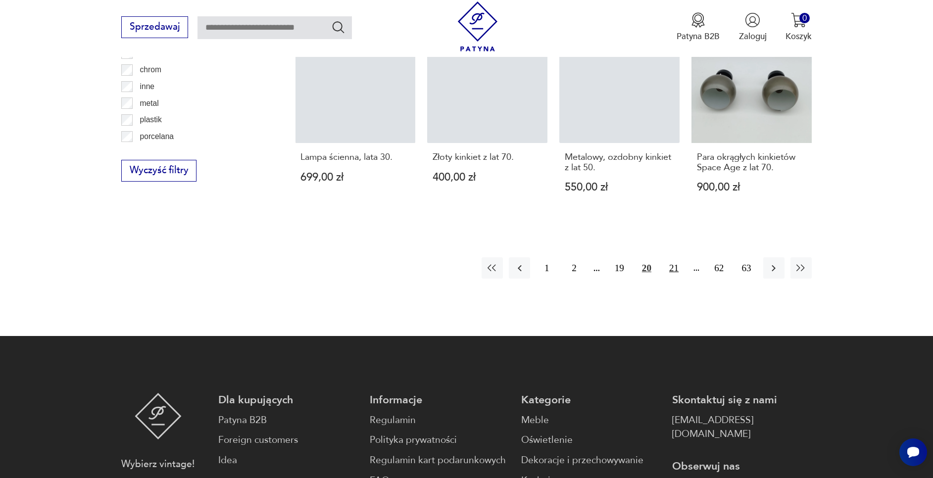
click at [672, 257] on button "21" at bounding box center [673, 267] width 21 height 21
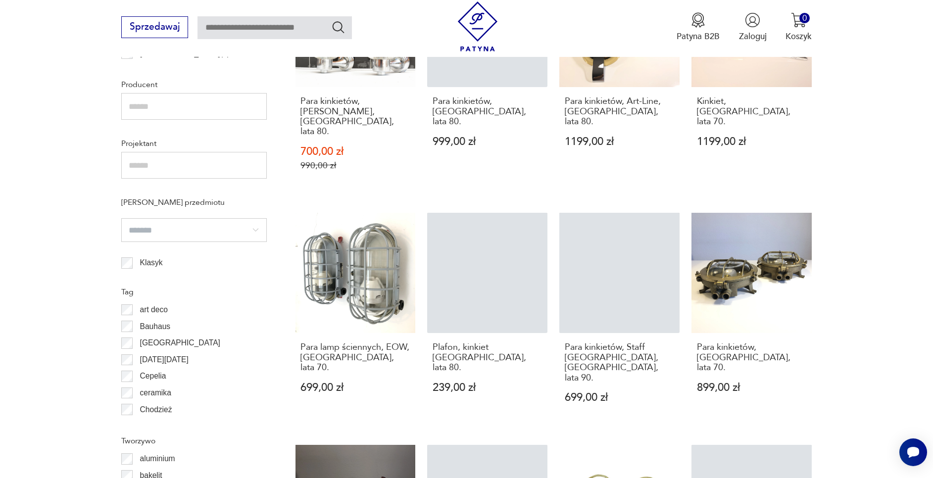
scroll to position [995, 0]
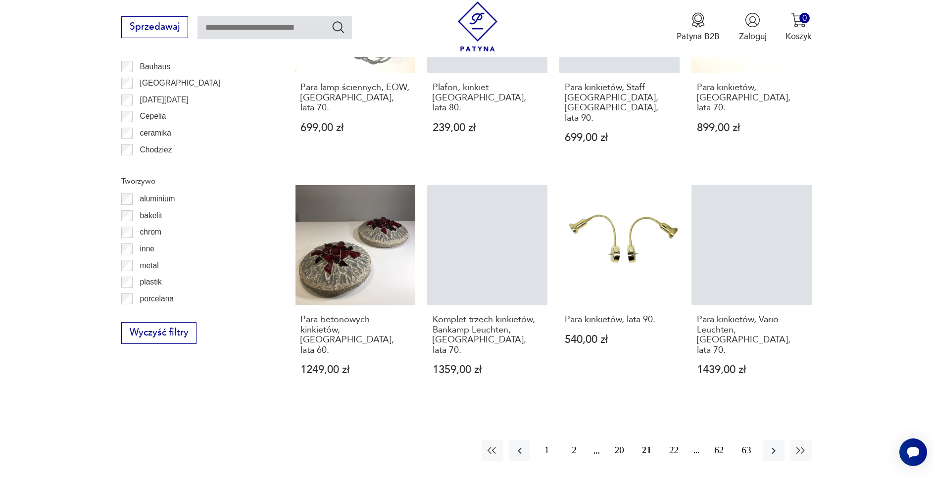
click at [672, 440] on button "22" at bounding box center [673, 450] width 21 height 21
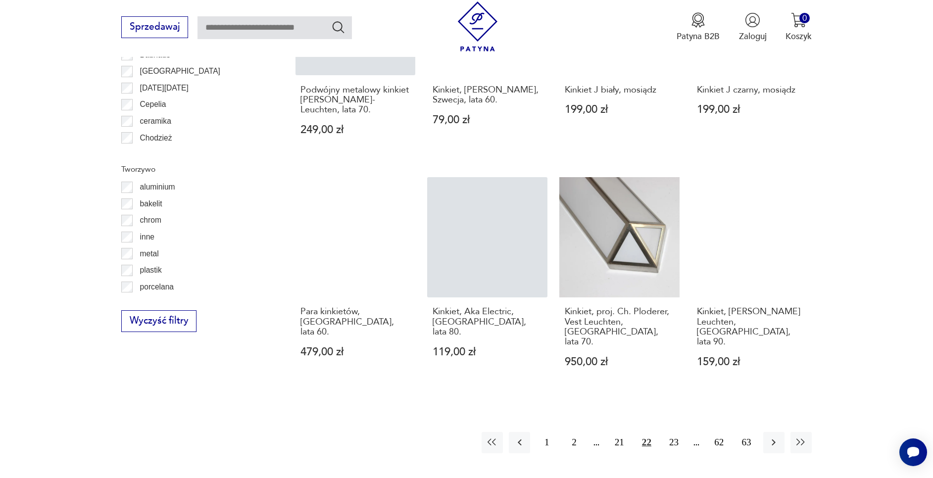
scroll to position [1007, 0]
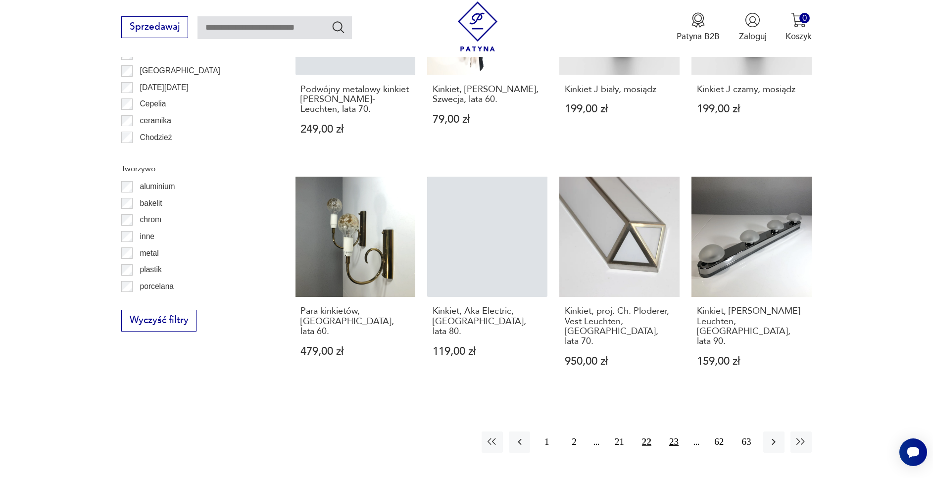
click at [672, 432] on button "23" at bounding box center [673, 442] width 21 height 21
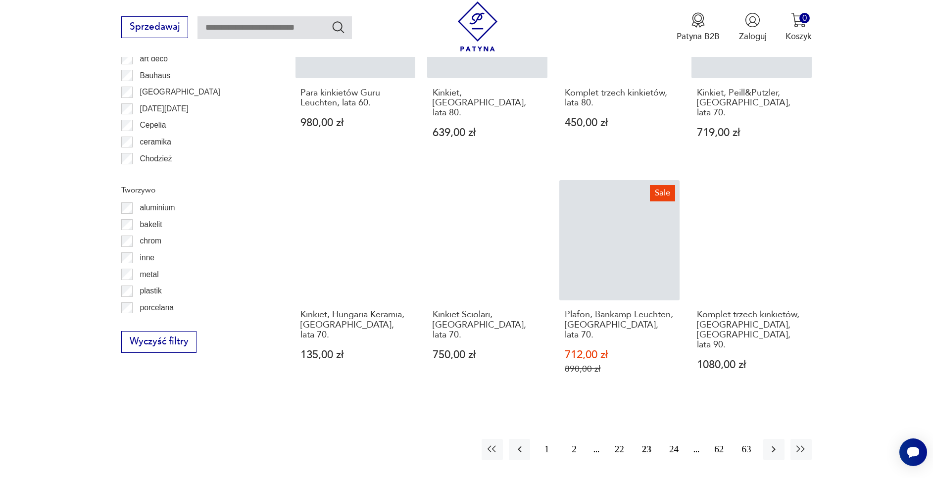
scroll to position [1017, 0]
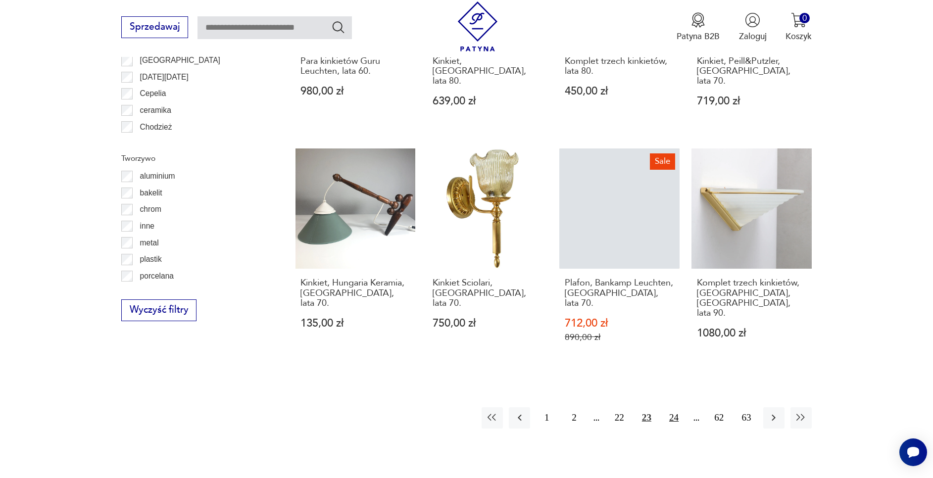
click at [673, 407] on button "24" at bounding box center [673, 417] width 21 height 21
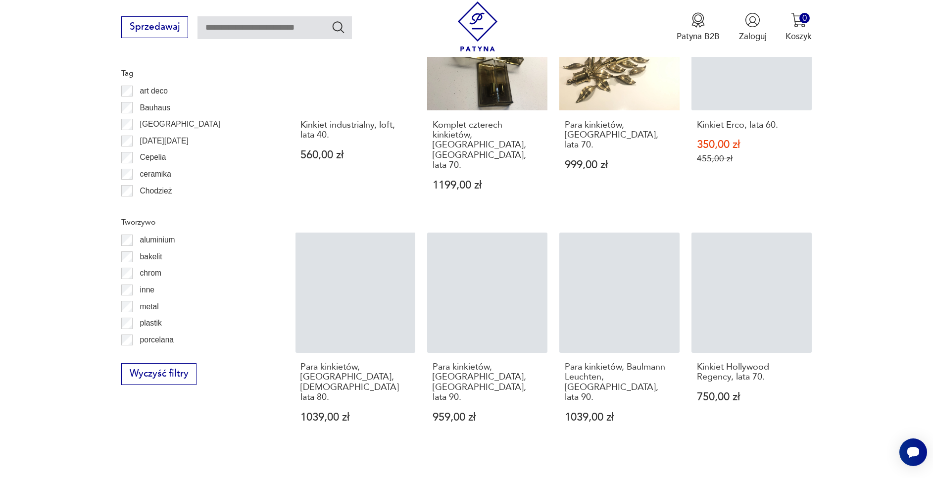
scroll to position [955, 0]
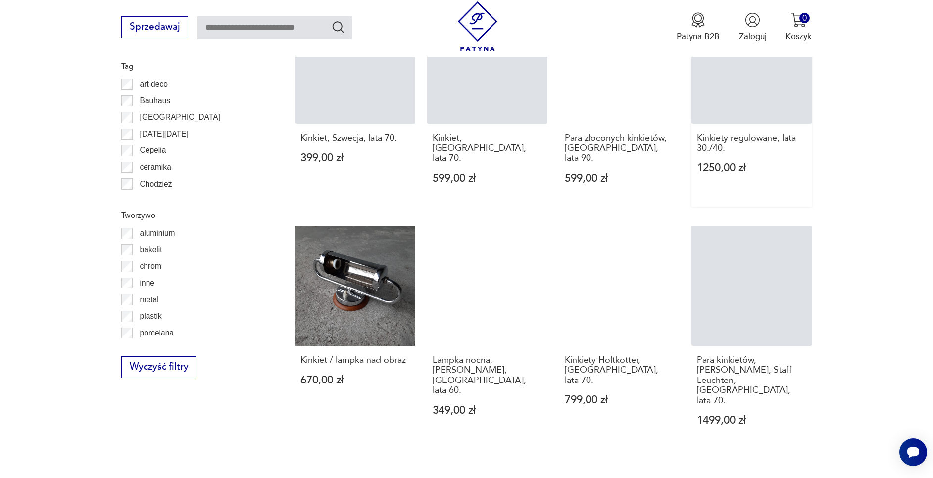
scroll to position [961, 0]
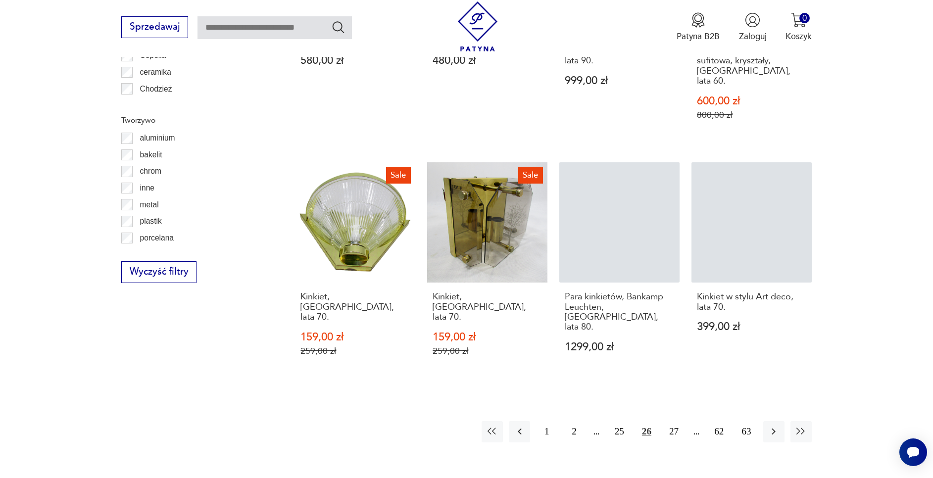
scroll to position [1058, 0]
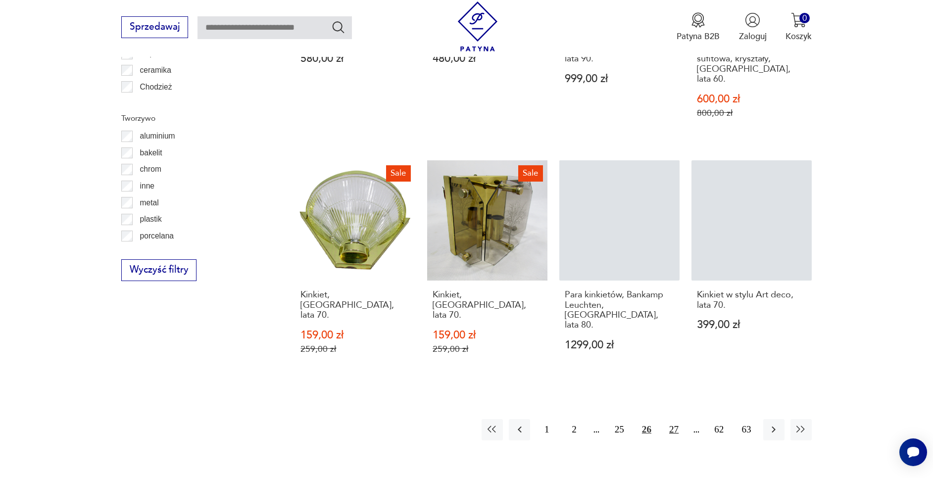
click at [675, 419] on button "27" at bounding box center [673, 429] width 21 height 21
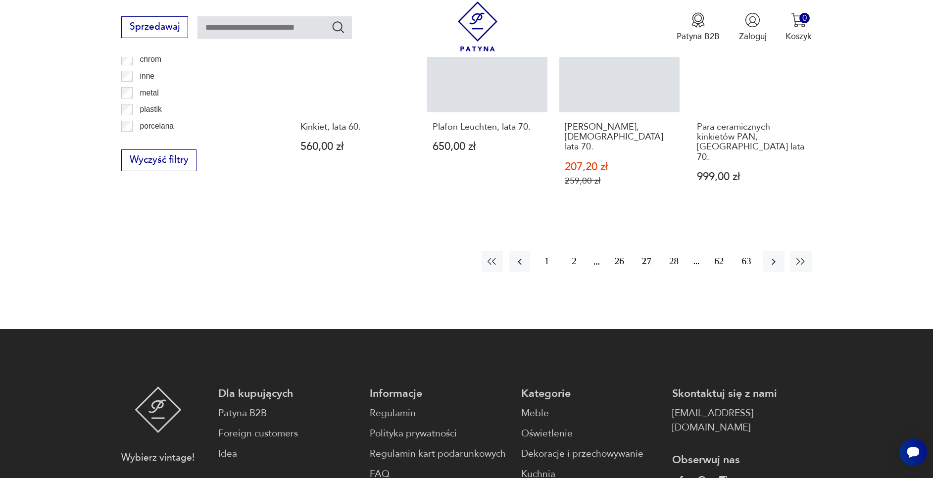
scroll to position [1169, 0]
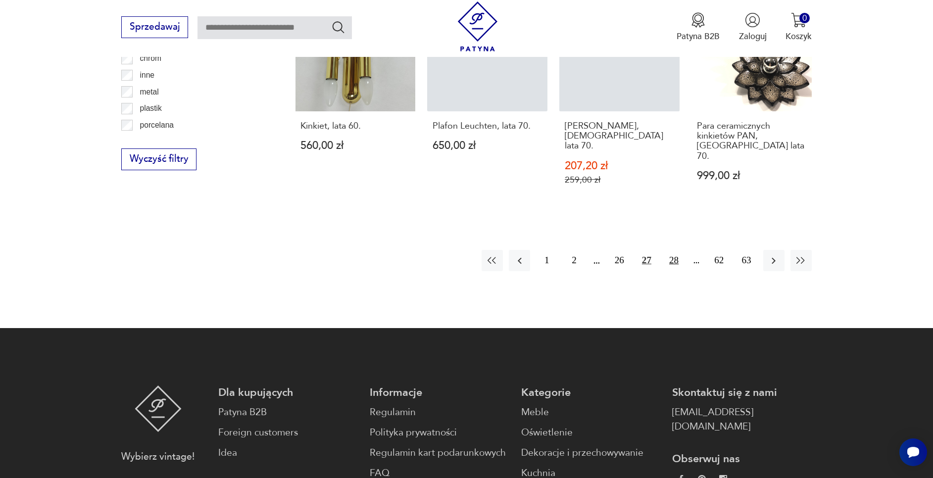
click at [674, 250] on button "28" at bounding box center [673, 260] width 21 height 21
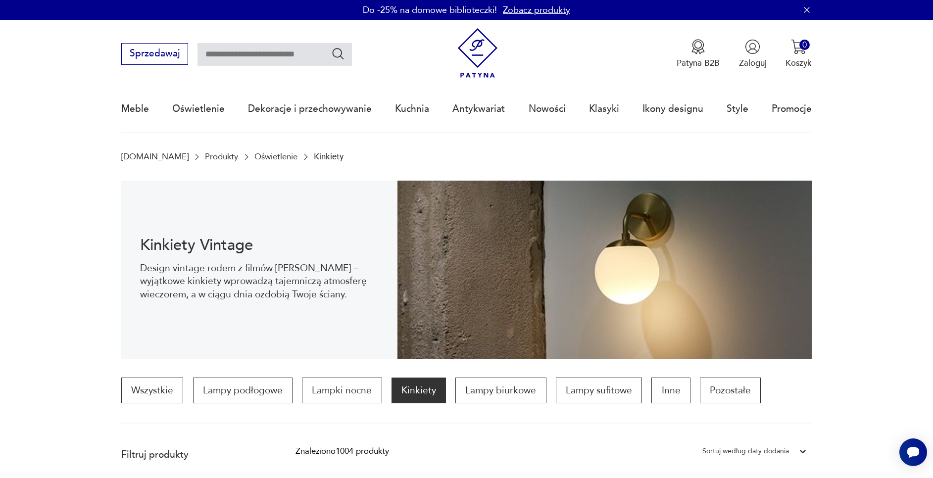
click at [233, 54] on input "text" at bounding box center [275, 54] width 154 height 23
type input "*********"
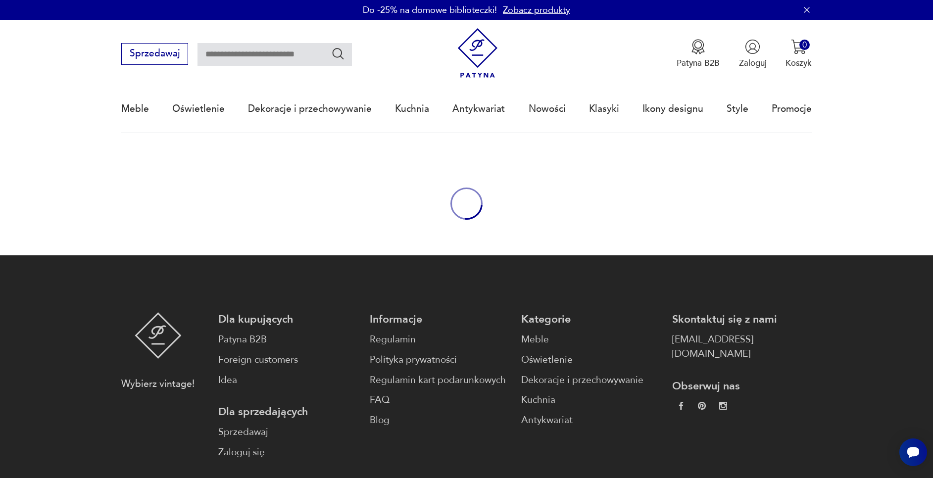
type input "*********"
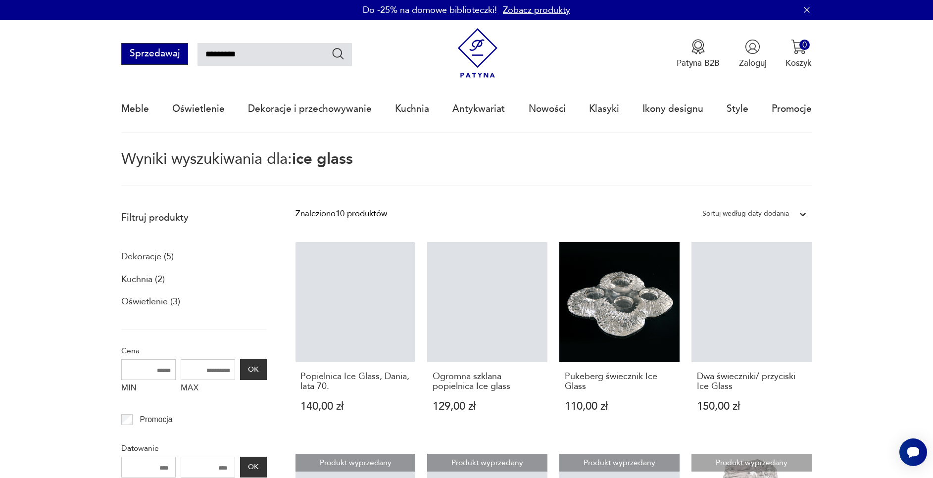
drag, startPoint x: 288, startPoint y: 52, endPoint x: 156, endPoint y: 51, distance: 131.7
click at [156, 51] on div "Sprzedawaj *********" at bounding box center [236, 54] width 231 height 22
type input "******"
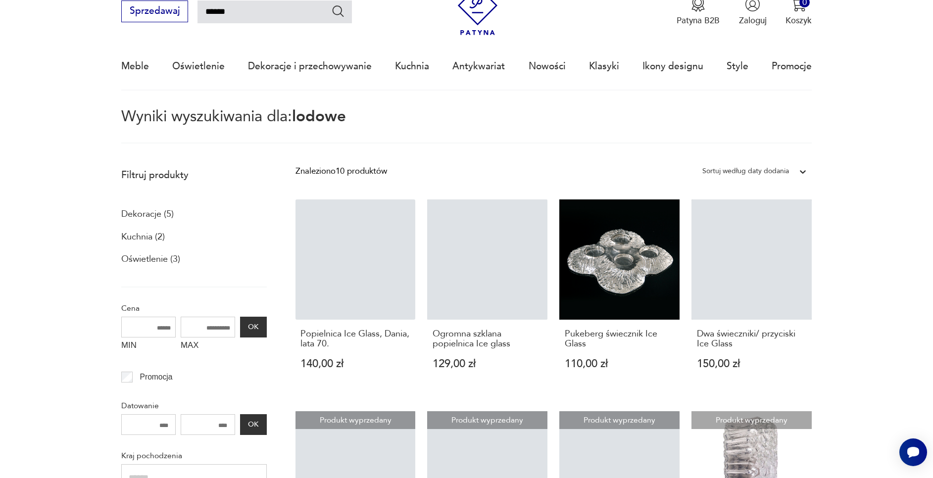
scroll to position [57, 0]
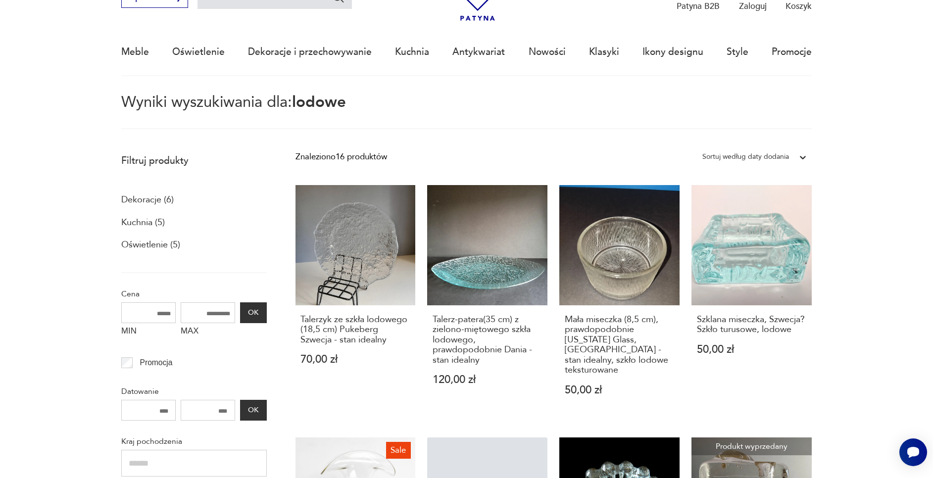
click at [163, 243] on p "Oświetlenie (5)" at bounding box center [150, 245] width 59 height 17
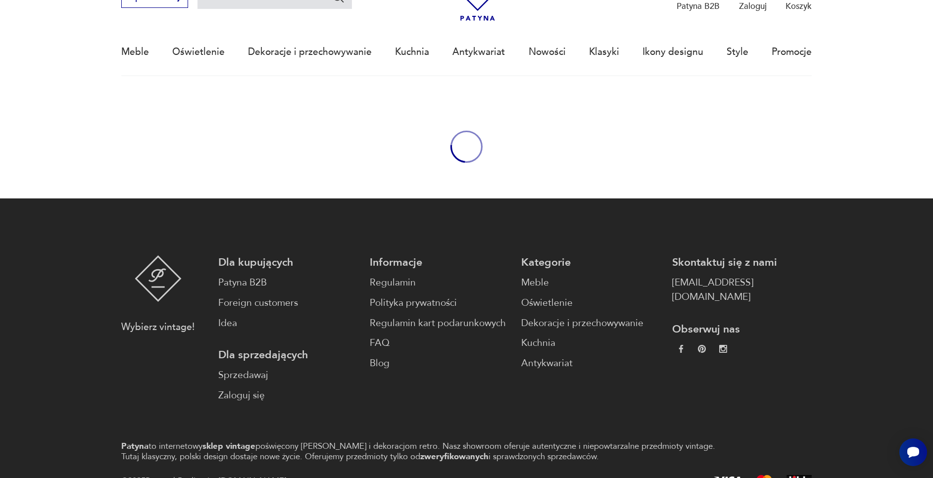
type input "******"
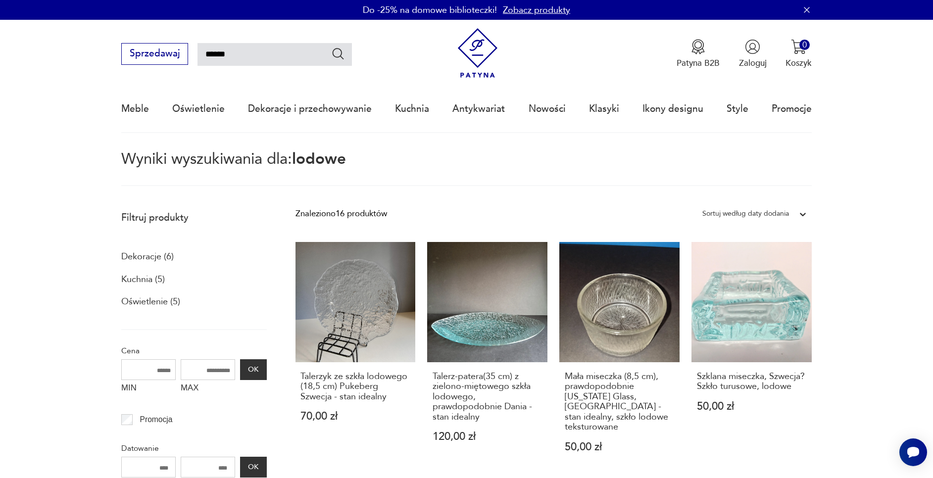
click at [301, 58] on input "******" at bounding box center [275, 54] width 154 height 23
type input "*"
type input "******"
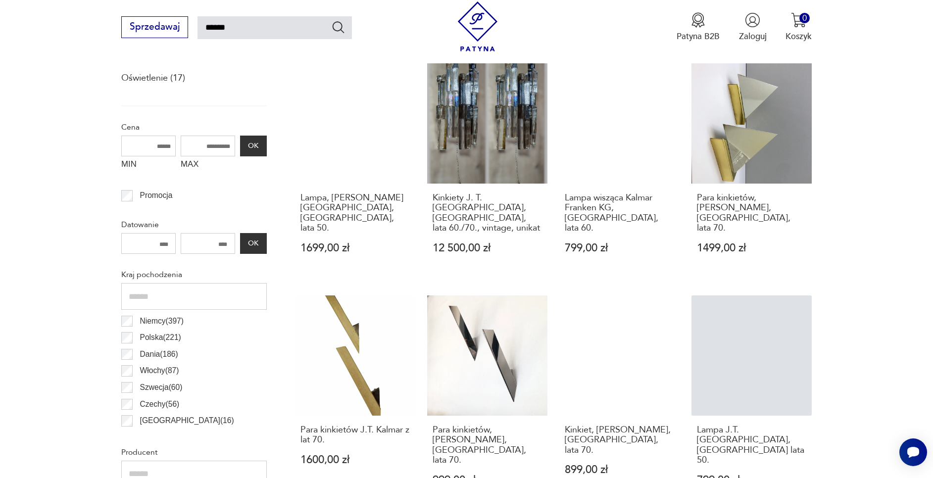
scroll to position [117, 0]
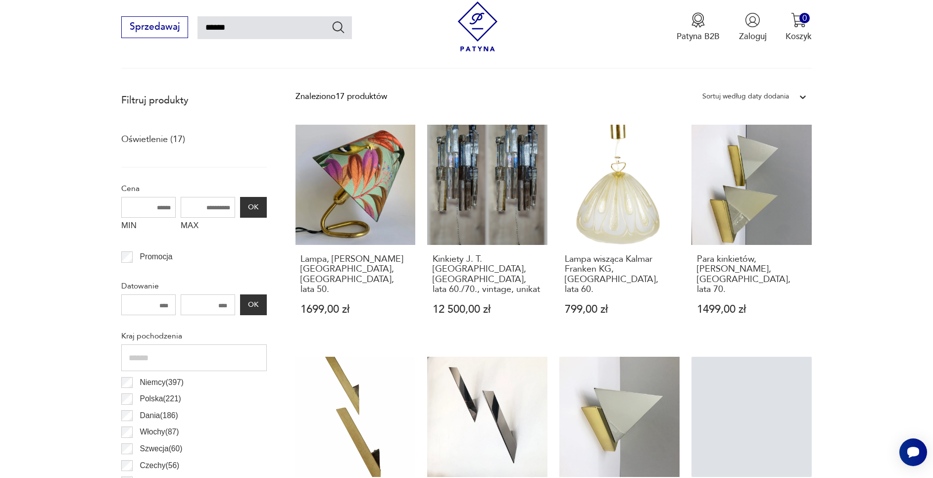
click at [239, 31] on input "******" at bounding box center [275, 27] width 154 height 23
type input "*"
type input "*****"
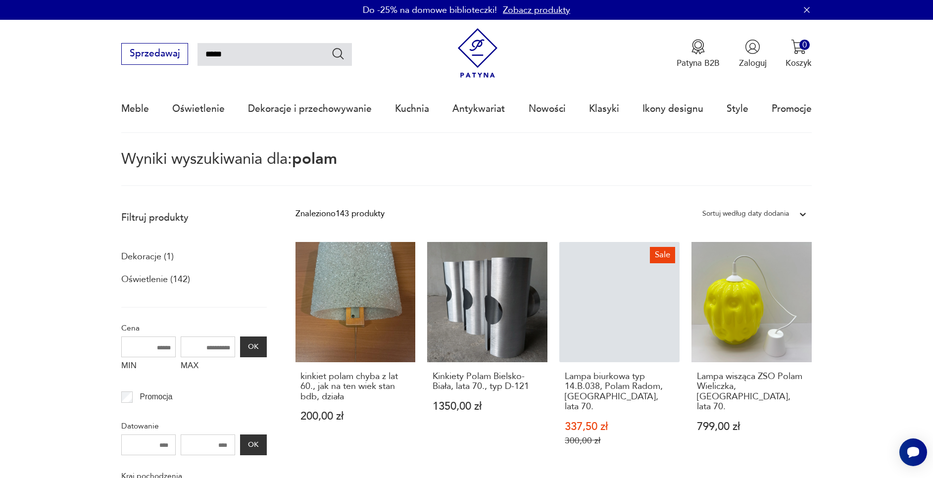
click at [168, 277] on p "Oświetlenie (142)" at bounding box center [155, 279] width 69 height 17
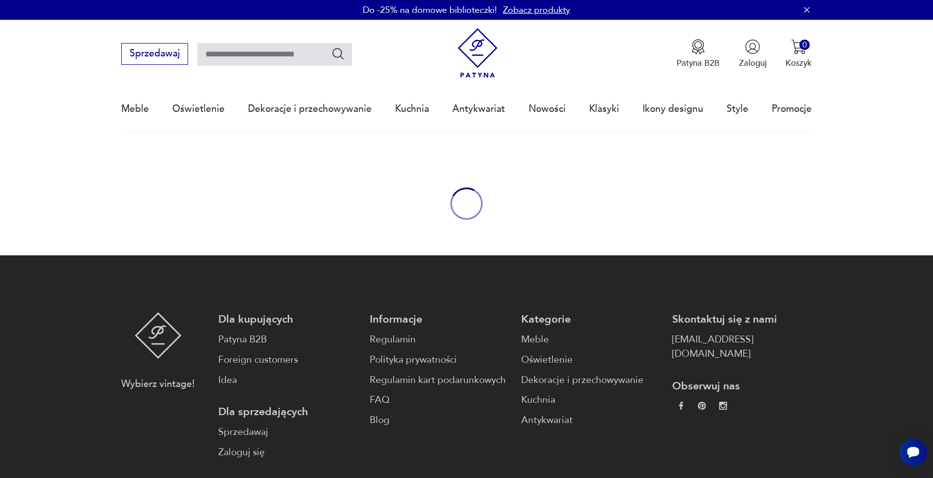
type input "*****"
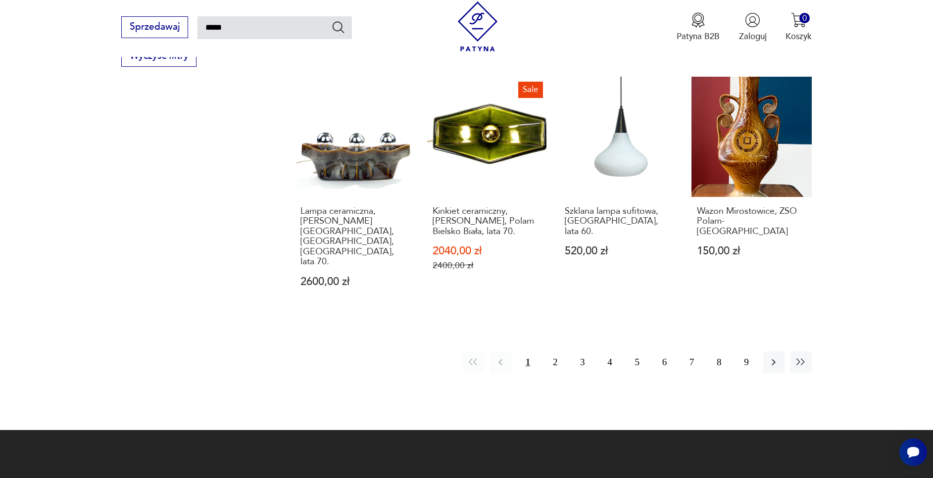
scroll to position [896, 0]
click at [558, 352] on button "2" at bounding box center [555, 362] width 21 height 21
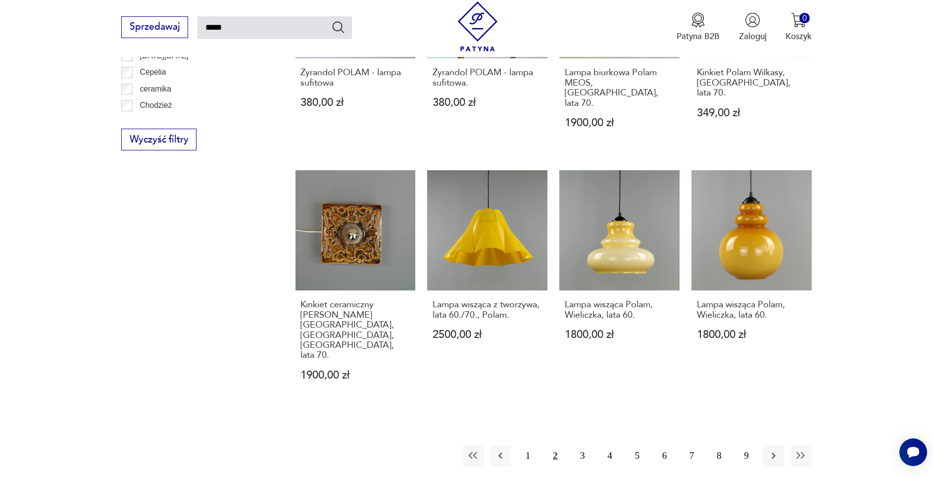
scroll to position [815, 0]
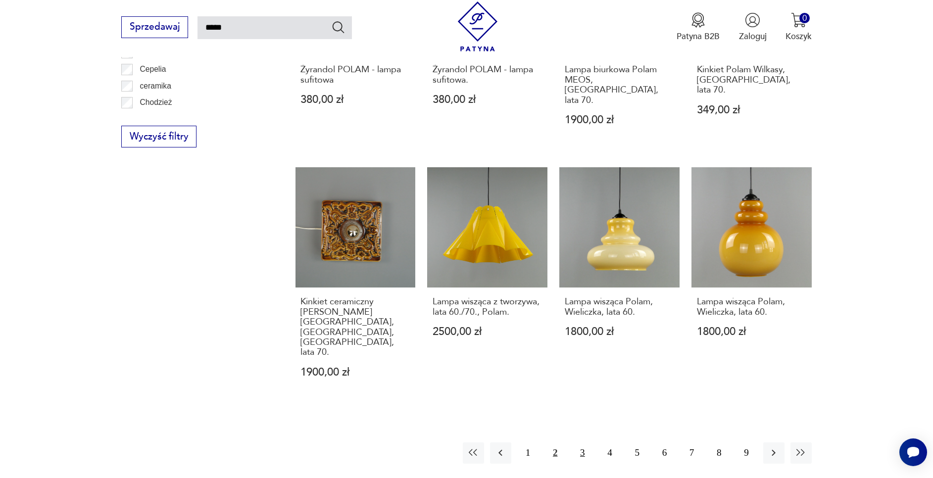
click at [583, 443] on button "3" at bounding box center [582, 453] width 21 height 21
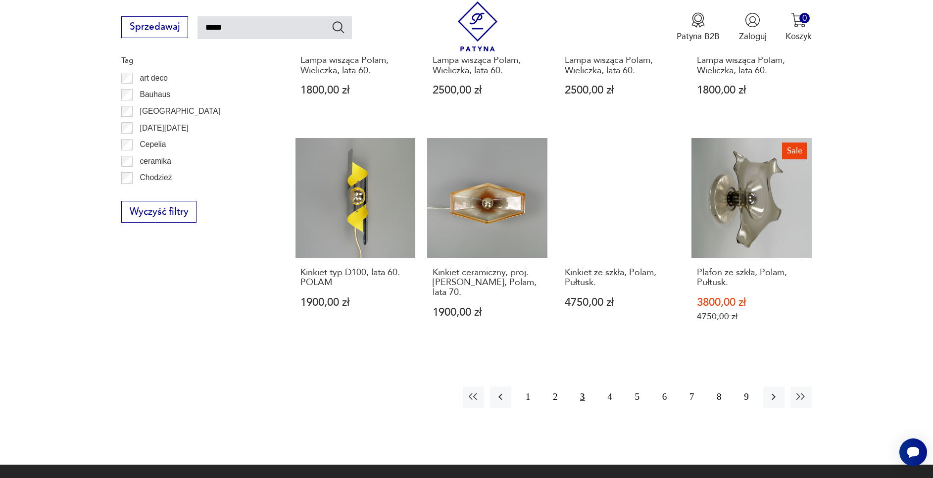
scroll to position [749, 0]
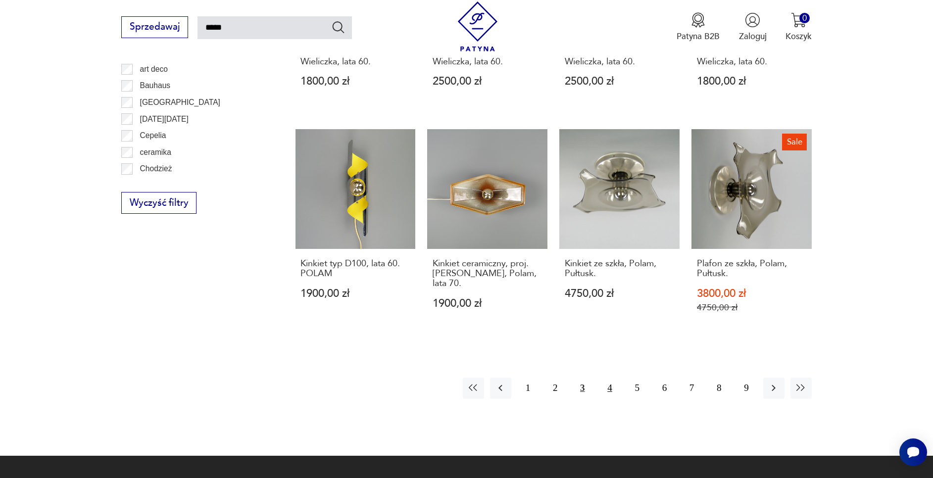
click at [612, 390] on button "4" at bounding box center [609, 388] width 21 height 21
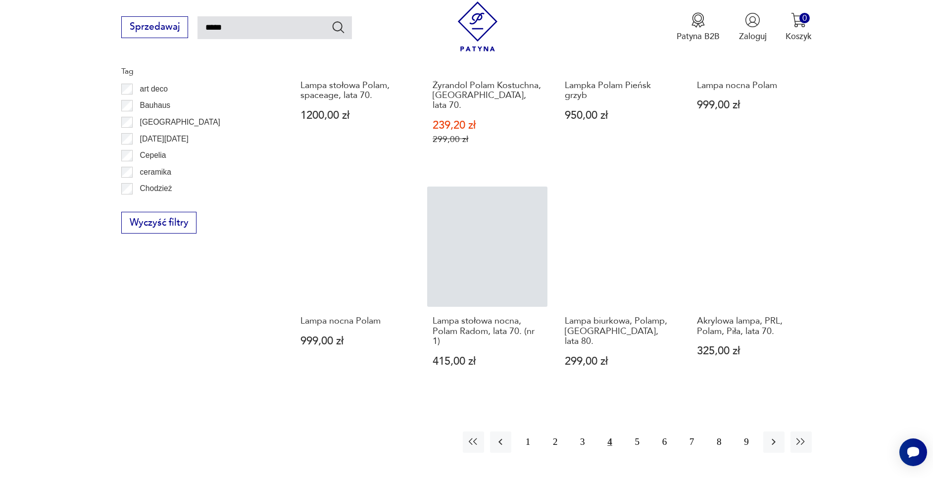
scroll to position [730, 0]
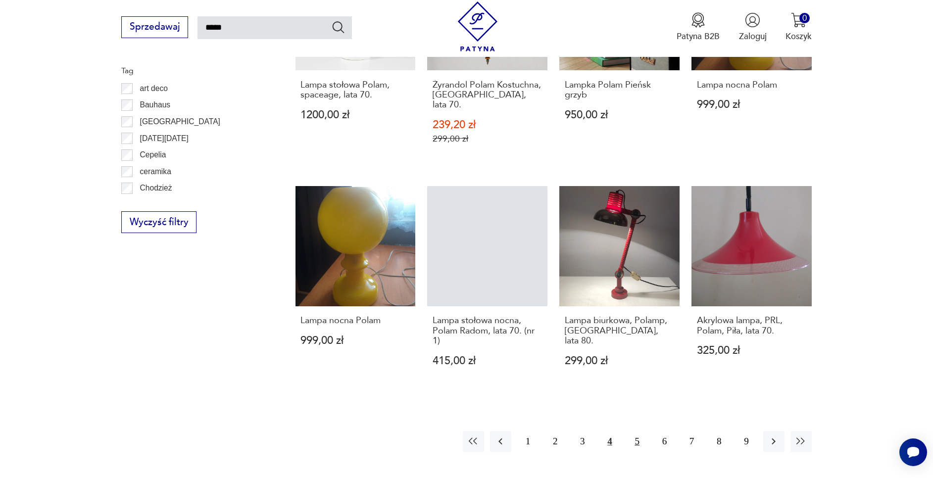
click at [636, 431] on button "5" at bounding box center [637, 441] width 21 height 21
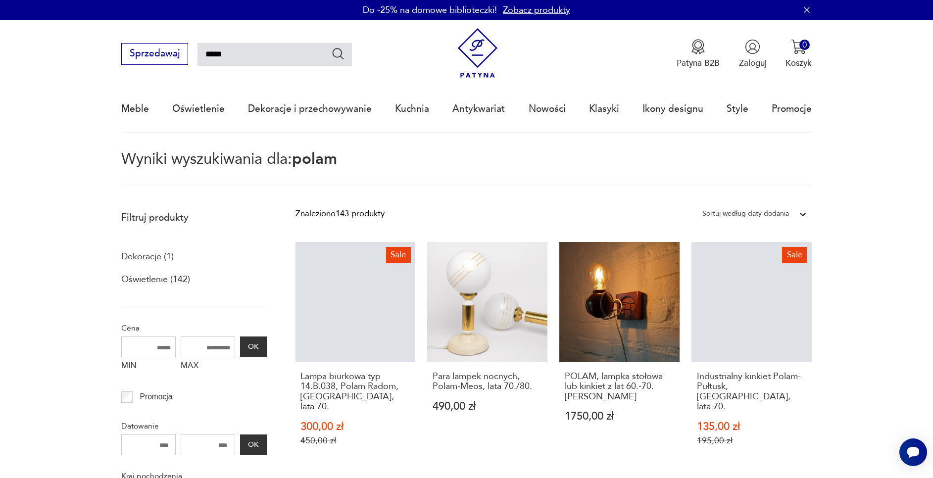
click at [267, 53] on input "*****" at bounding box center [275, 54] width 154 height 23
drag, startPoint x: 290, startPoint y: 59, endPoint x: 177, endPoint y: 61, distance: 112.9
click at [177, 61] on div "Sprzedawaj *****" at bounding box center [236, 54] width 231 height 22
type input "**********"
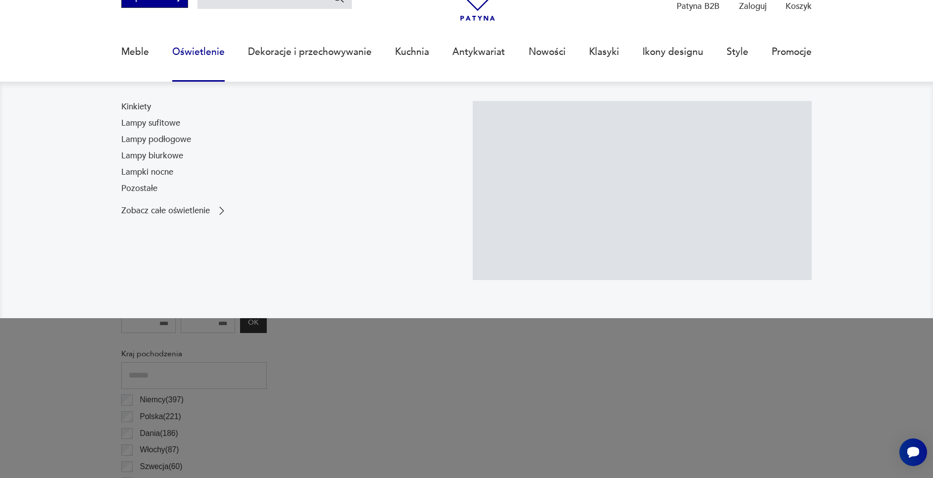
scroll to position [55, 0]
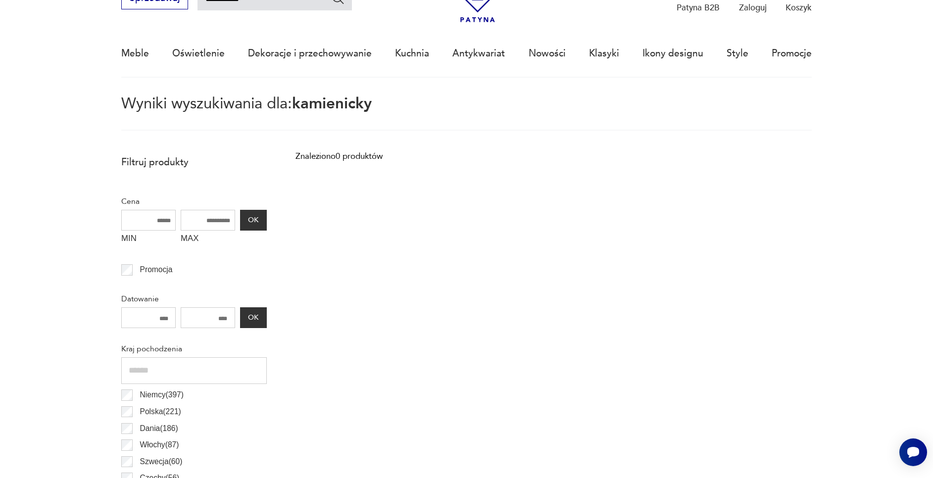
scroll to position [0, 0]
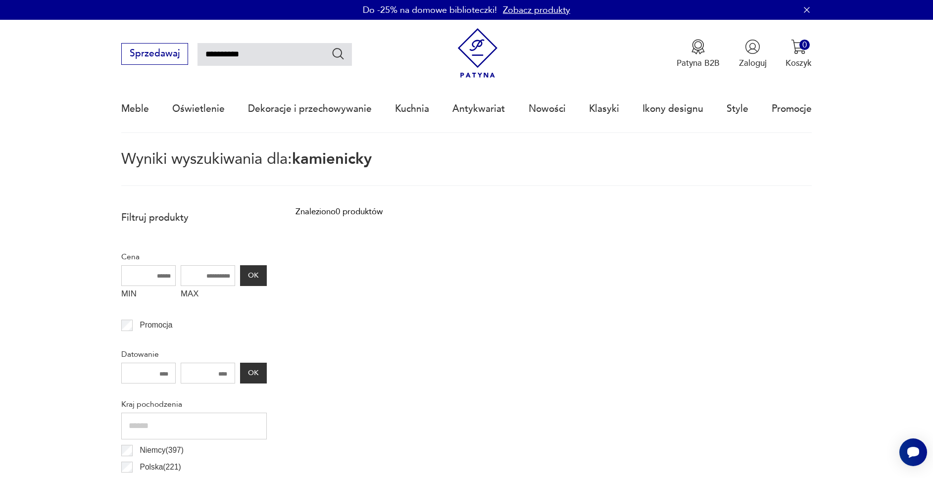
click at [224, 55] on input "**********" at bounding box center [275, 54] width 154 height 23
type input "*********"
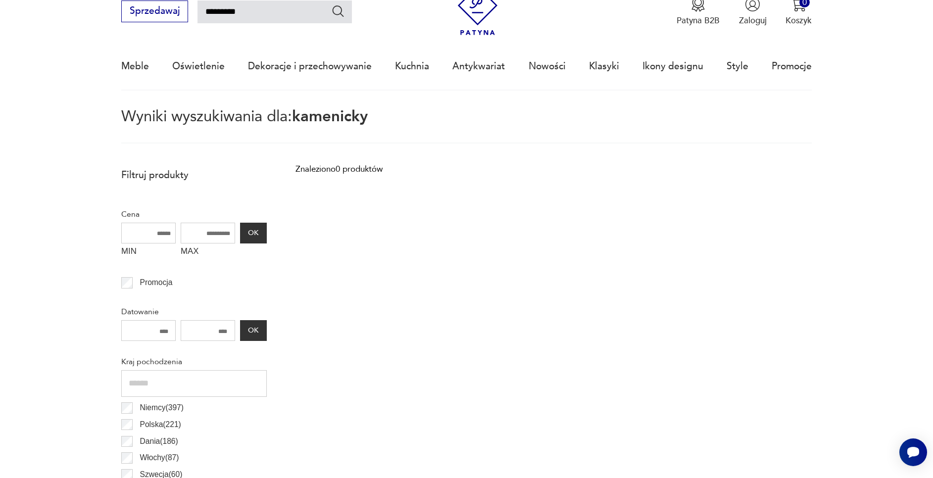
scroll to position [57, 0]
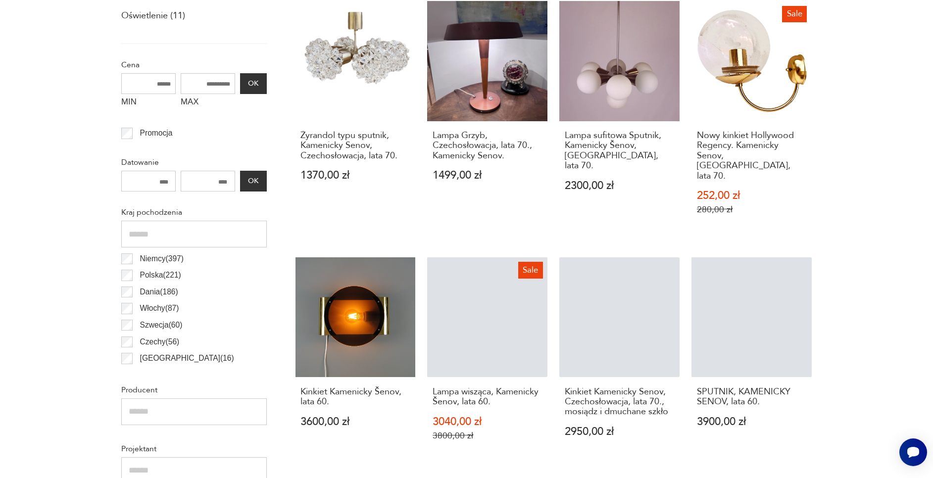
scroll to position [0, 0]
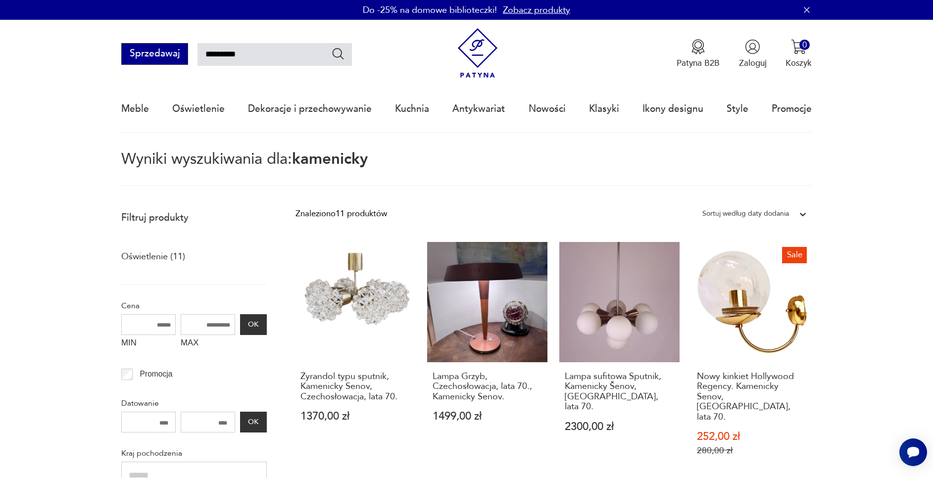
drag, startPoint x: 289, startPoint y: 56, endPoint x: 172, endPoint y: 61, distance: 117.0
click at [172, 61] on div "Sprzedawaj *********" at bounding box center [236, 54] width 231 height 22
type input "******"
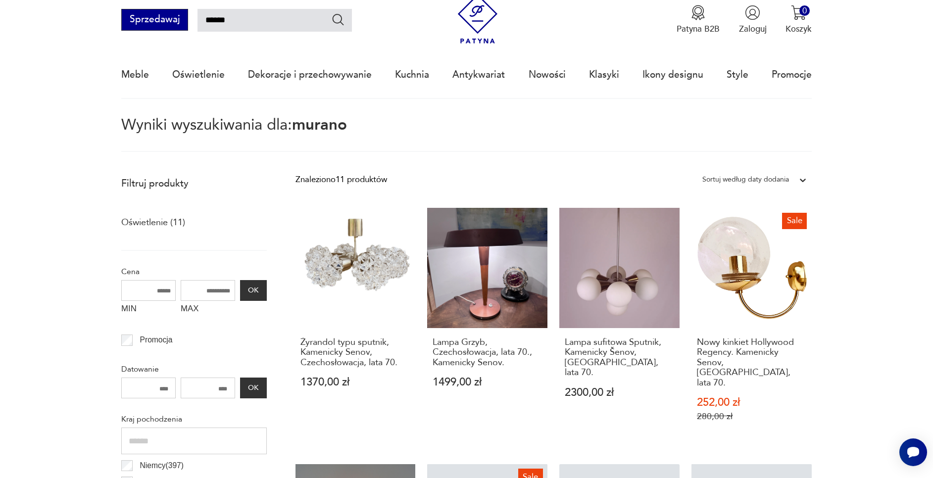
scroll to position [57, 0]
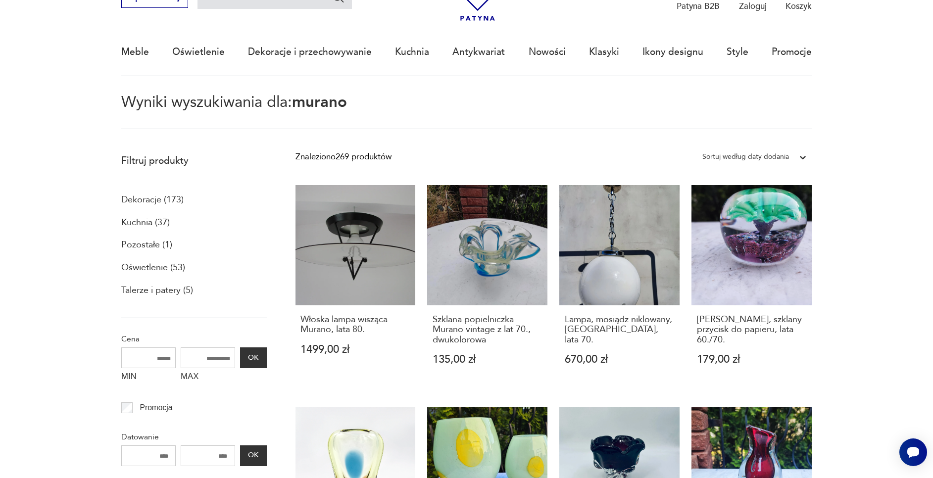
click at [158, 268] on p "Oświetlenie (53)" at bounding box center [153, 267] width 64 height 17
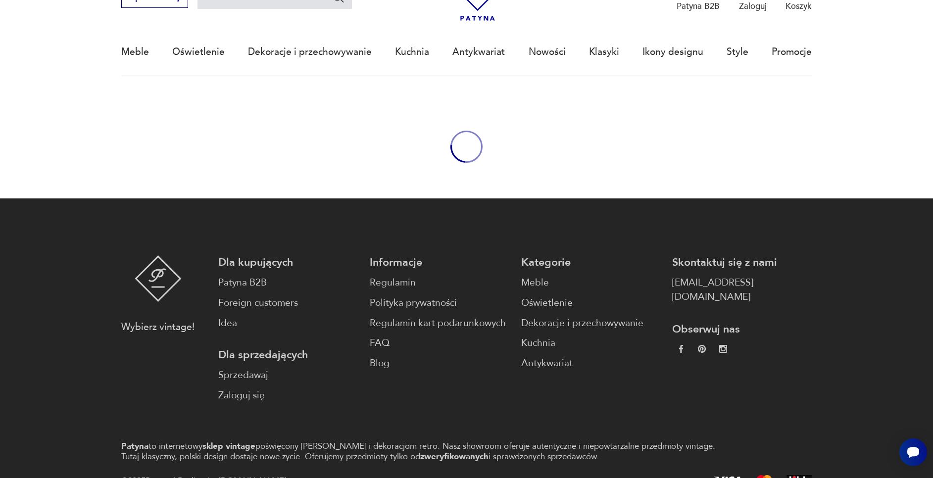
type input "******"
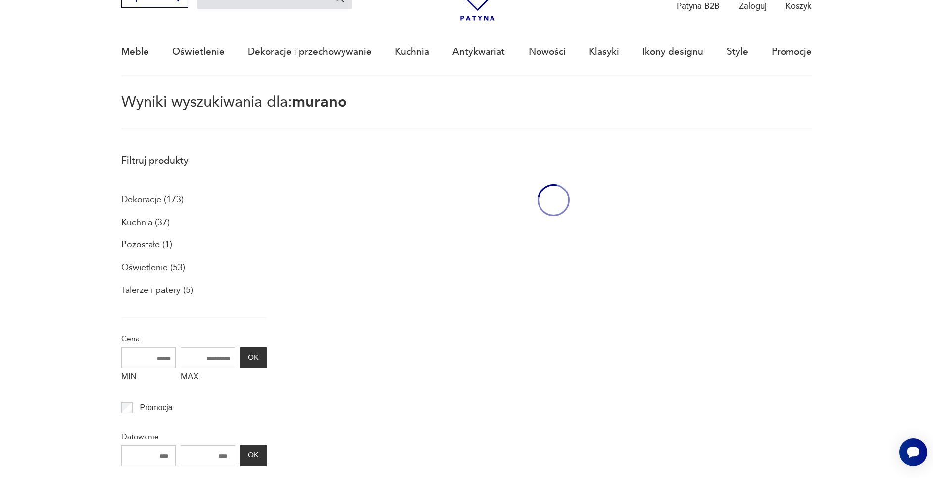
scroll to position [57, 0]
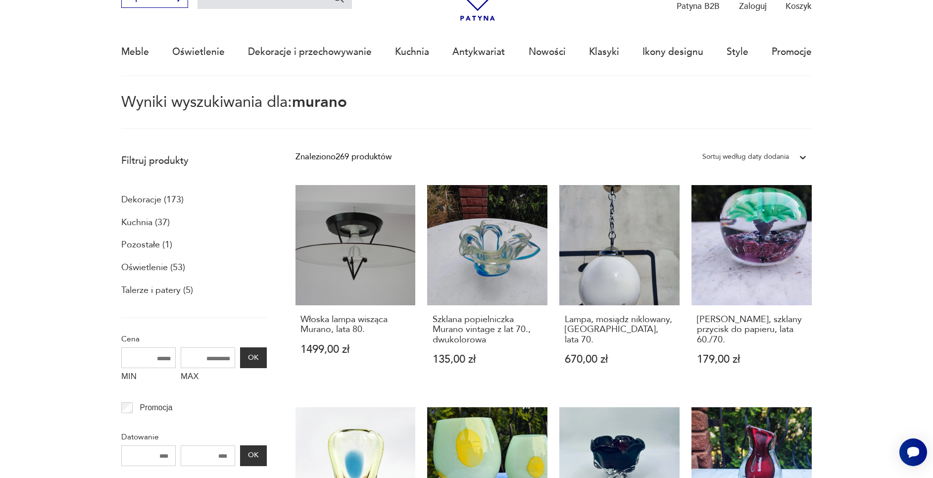
click at [158, 268] on p "Oświetlenie (53)" at bounding box center [153, 267] width 64 height 17
click at [150, 264] on p "Oświetlenie (53)" at bounding box center [153, 267] width 64 height 17
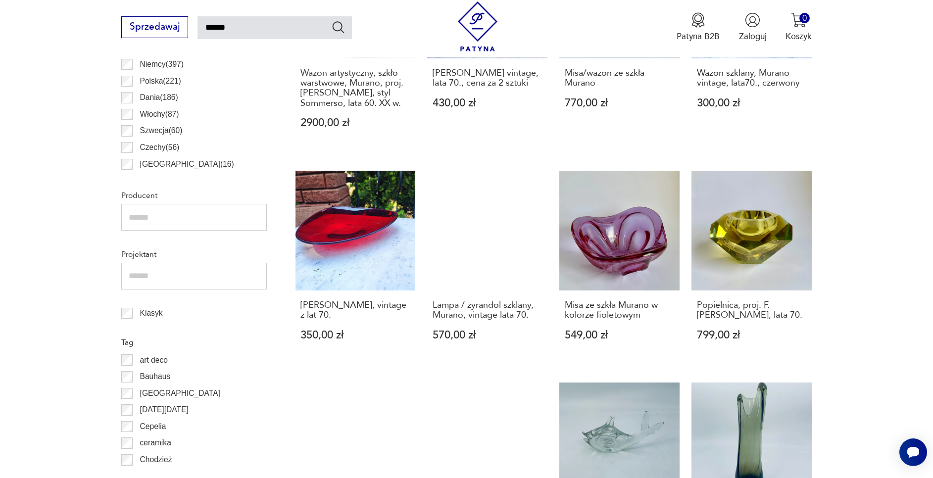
scroll to position [908, 0]
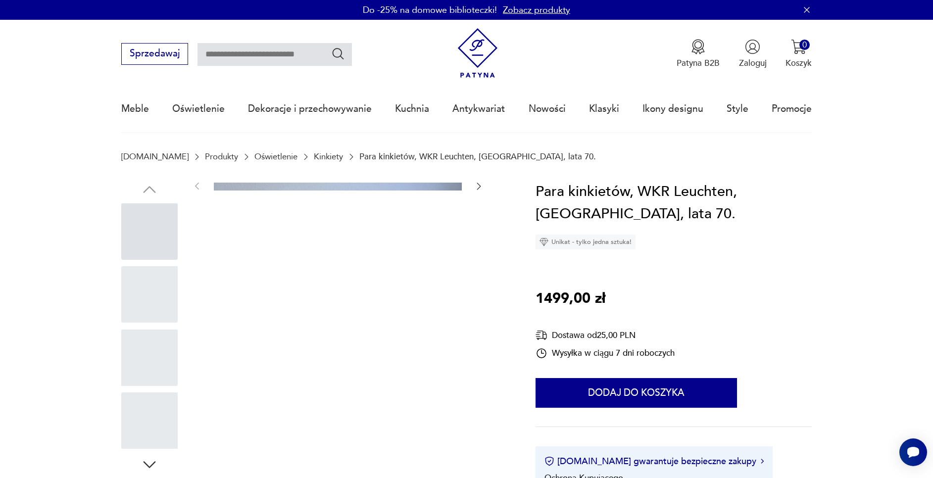
click at [155, 275] on div at bounding box center [149, 294] width 56 height 56
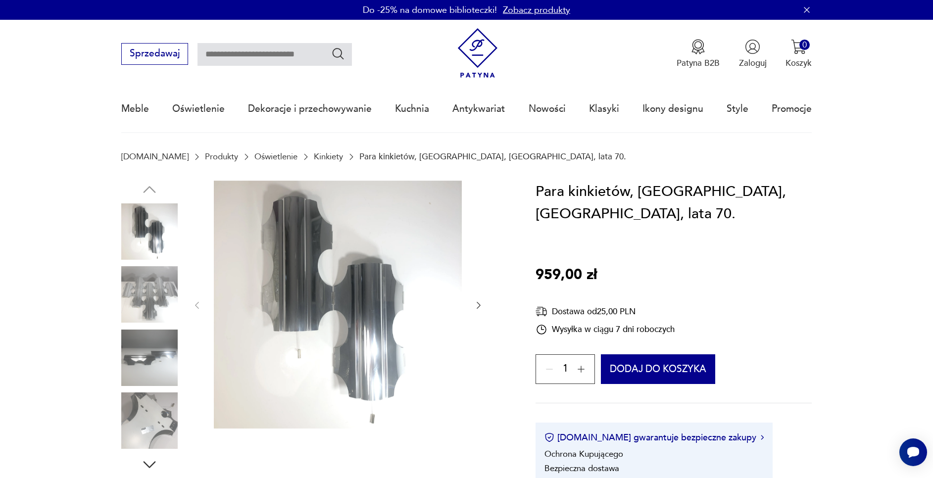
click at [165, 310] on img at bounding box center [149, 294] width 56 height 56
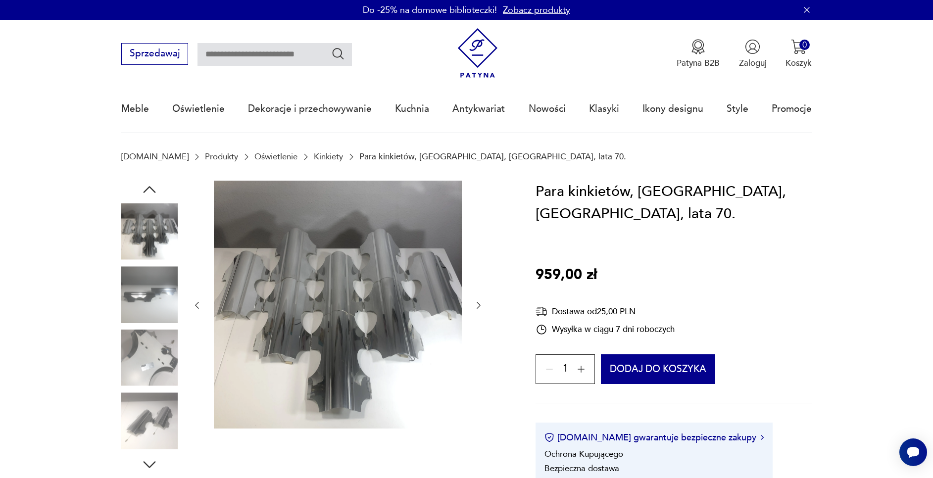
click at [151, 354] on img at bounding box center [149, 358] width 56 height 56
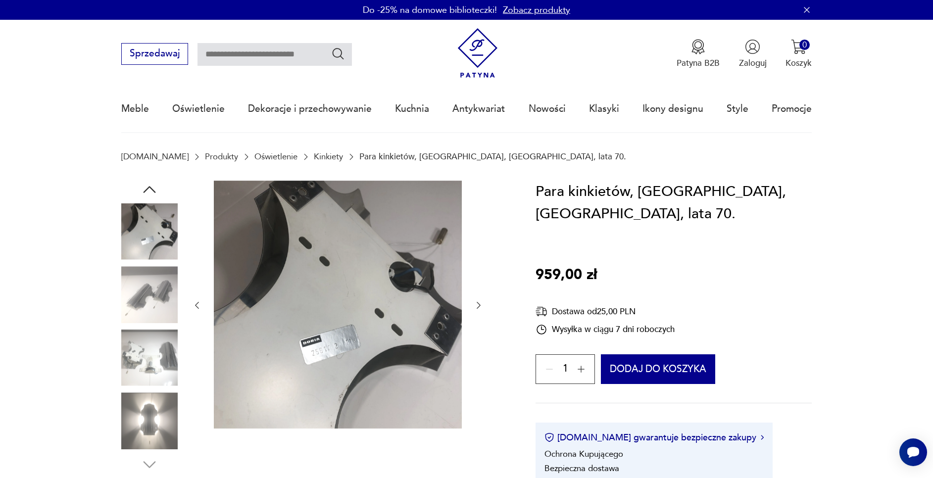
click at [151, 361] on img at bounding box center [149, 358] width 56 height 56
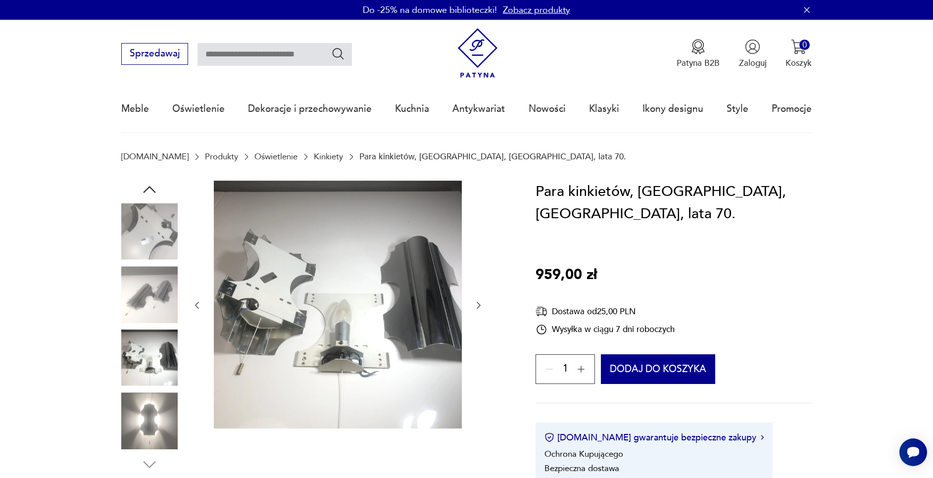
click at [153, 401] on img at bounding box center [149, 421] width 56 height 56
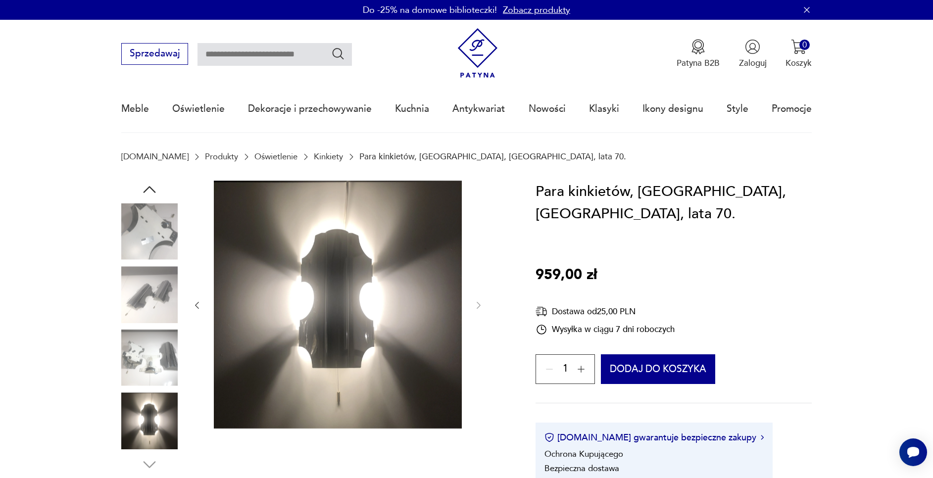
click at [152, 374] on img at bounding box center [149, 358] width 56 height 56
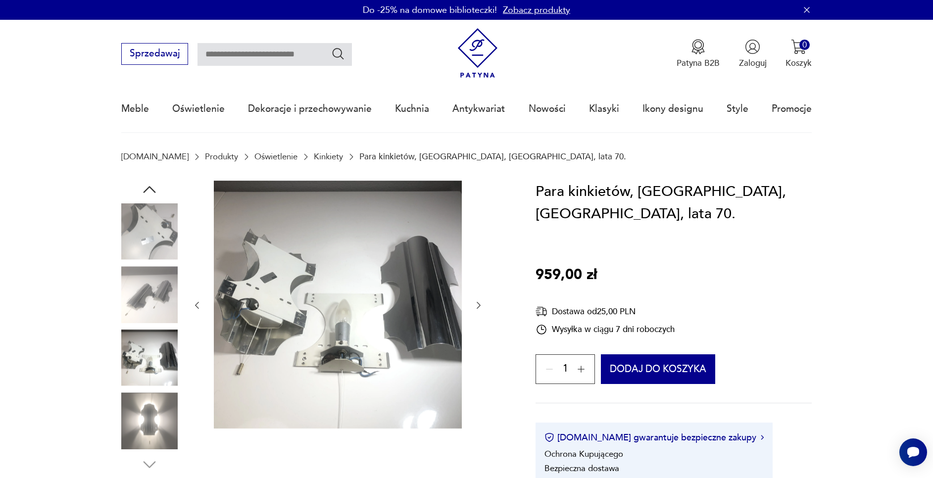
click at [270, 56] on input "text" at bounding box center [275, 54] width 154 height 23
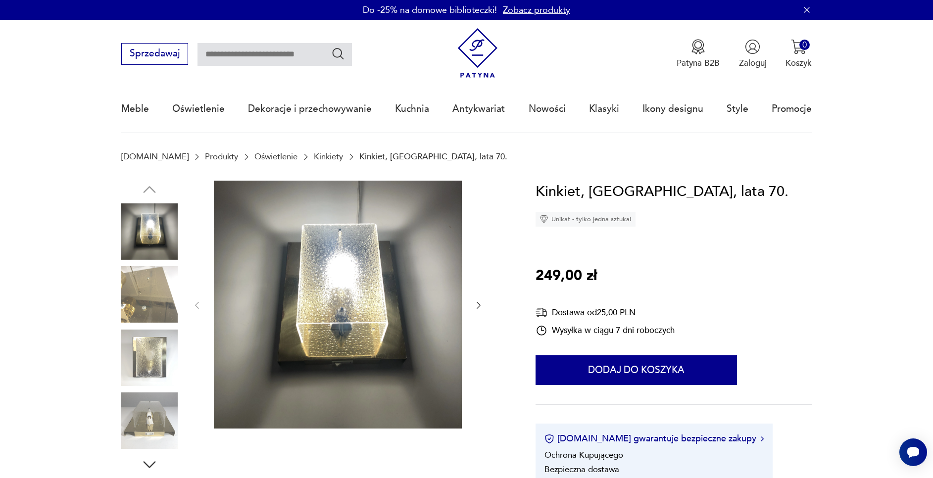
click at [165, 362] on img at bounding box center [149, 358] width 56 height 56
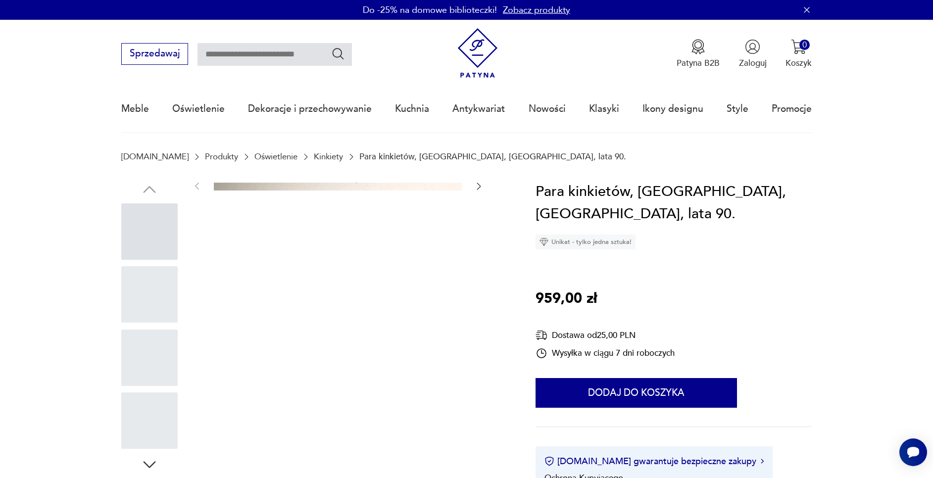
click at [157, 306] on div at bounding box center [149, 294] width 56 height 56
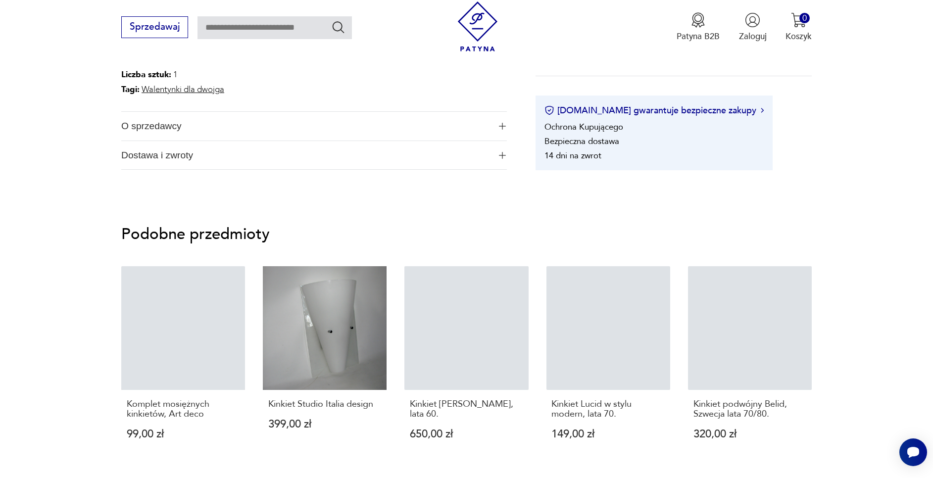
scroll to position [575, 0]
click at [164, 113] on span "O sprzedawcy" at bounding box center [305, 125] width 369 height 29
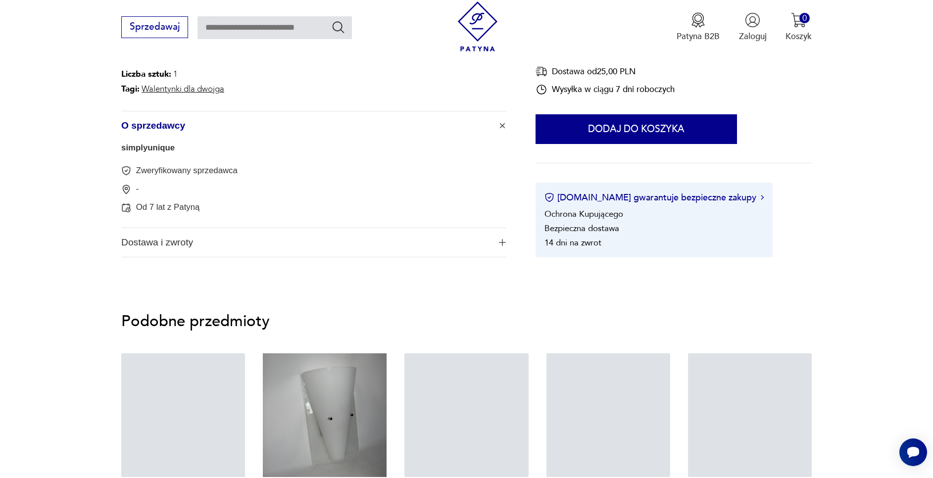
click at [161, 145] on link "simplyunique" at bounding box center [147, 147] width 53 height 9
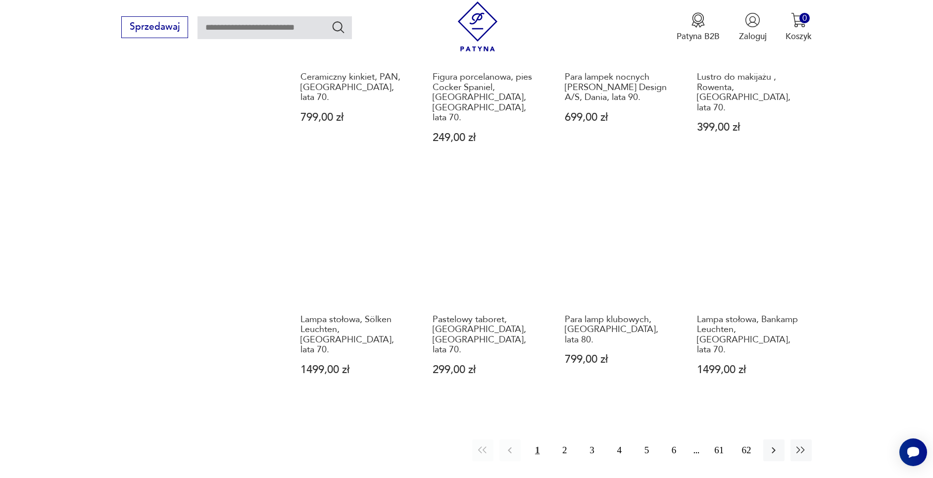
scroll to position [973, 0]
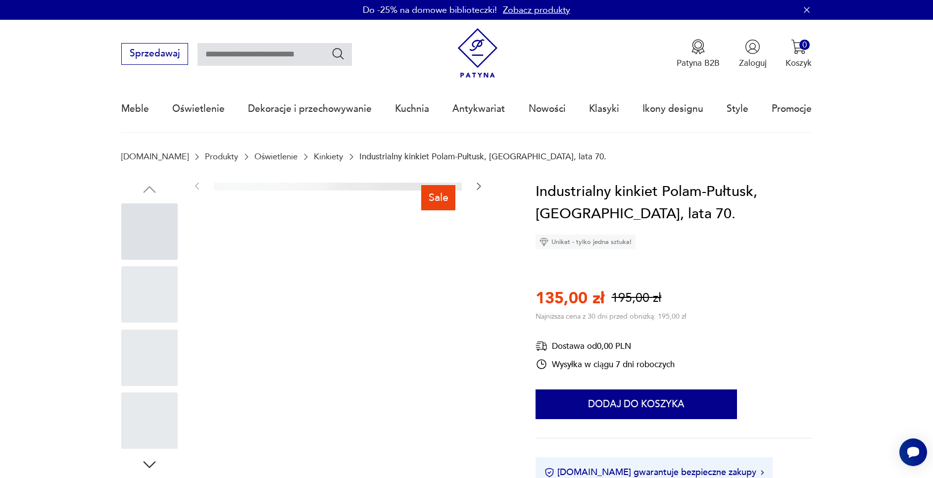
click at [160, 325] on div at bounding box center [149, 327] width 56 height 248
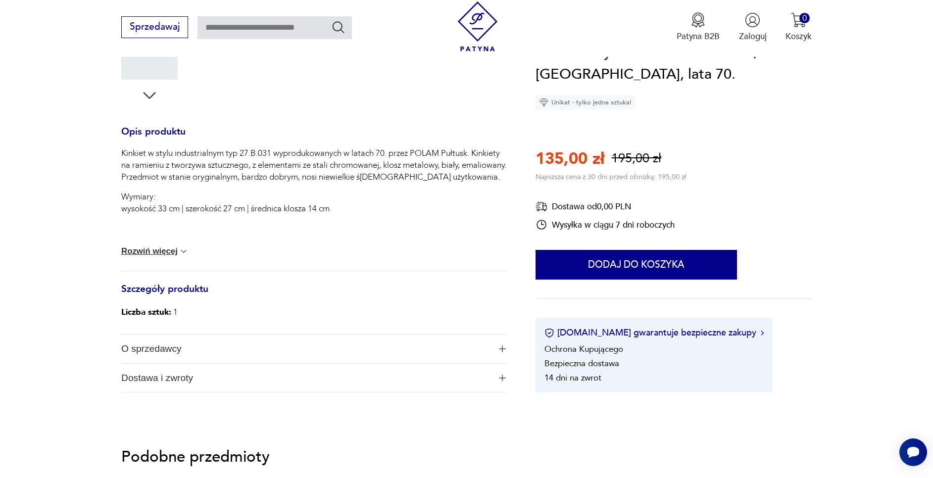
scroll to position [370, 0]
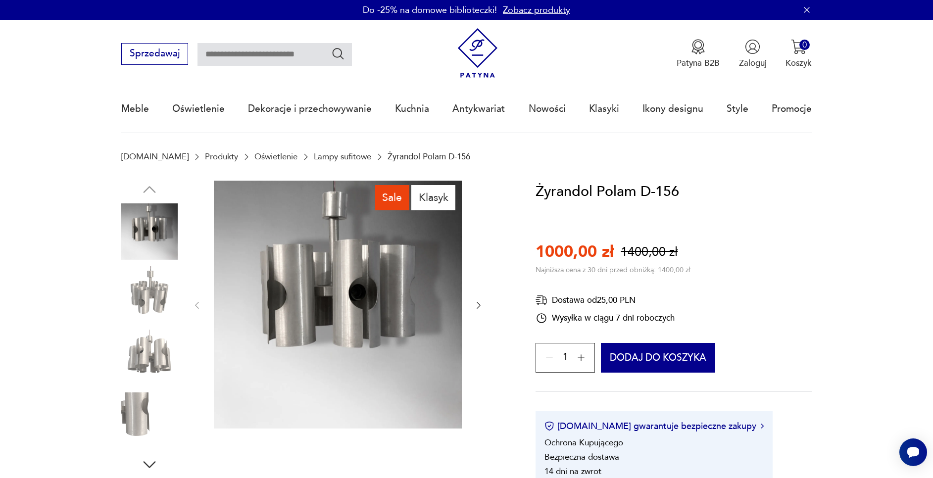
click at [167, 307] on img at bounding box center [149, 294] width 56 height 56
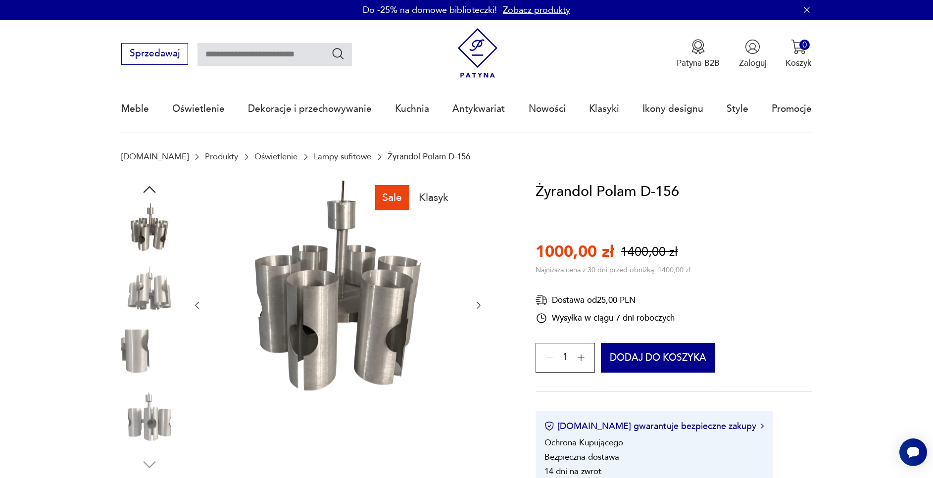
click at [163, 334] on img at bounding box center [149, 358] width 56 height 56
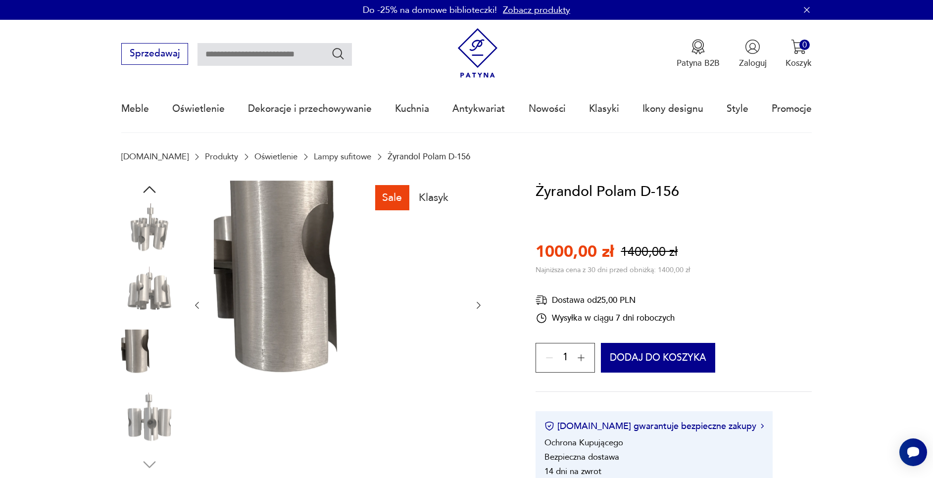
click at [162, 421] on img at bounding box center [149, 421] width 56 height 56
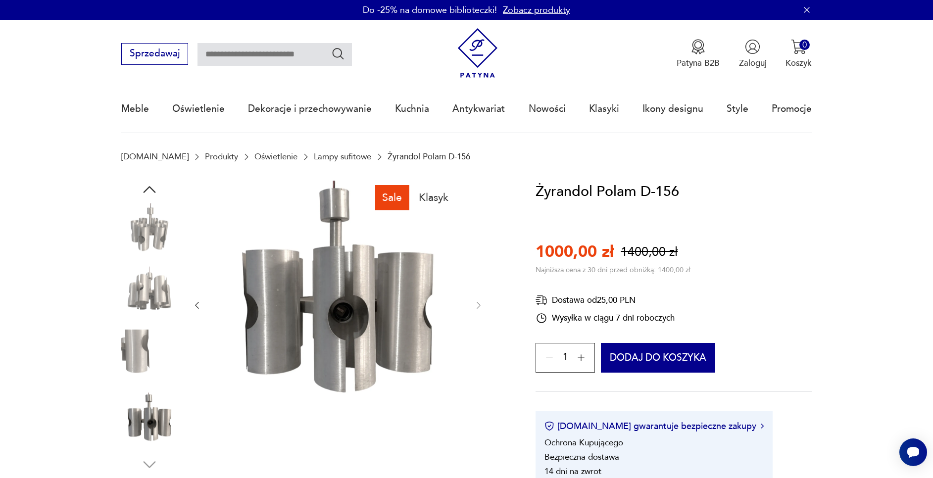
click at [148, 374] on img at bounding box center [149, 358] width 56 height 56
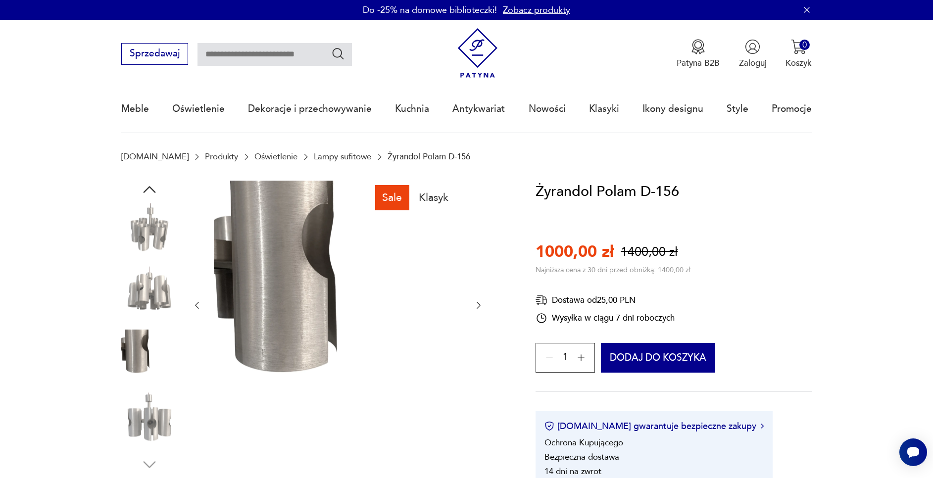
click at [146, 300] on img at bounding box center [149, 294] width 56 height 56
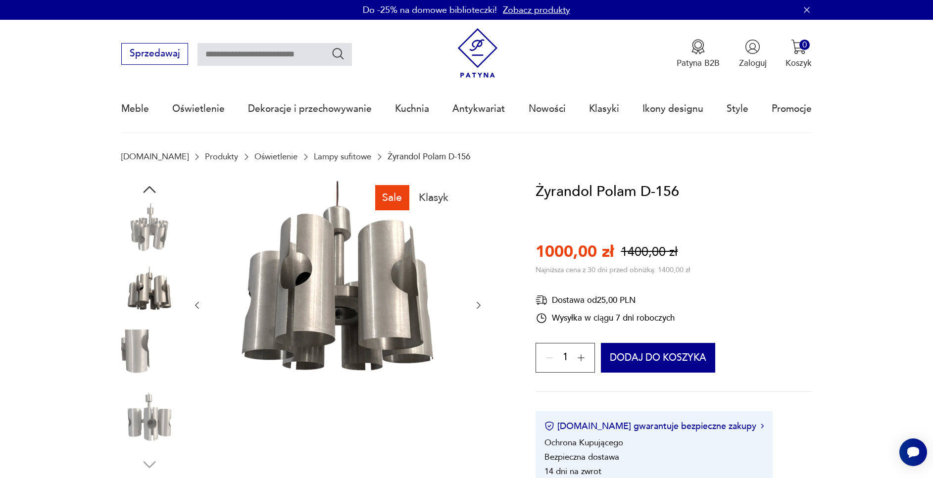
scroll to position [388, 0]
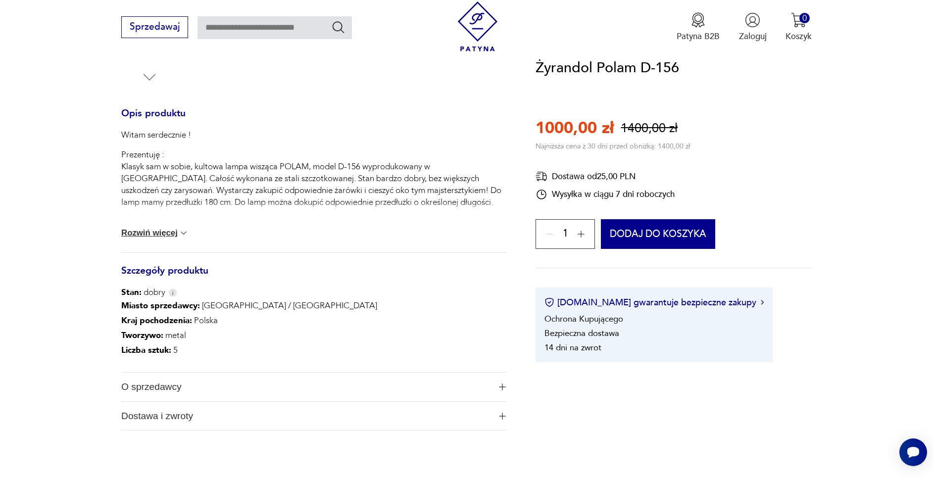
click at [195, 395] on span "O sprzedawcy" at bounding box center [305, 387] width 369 height 29
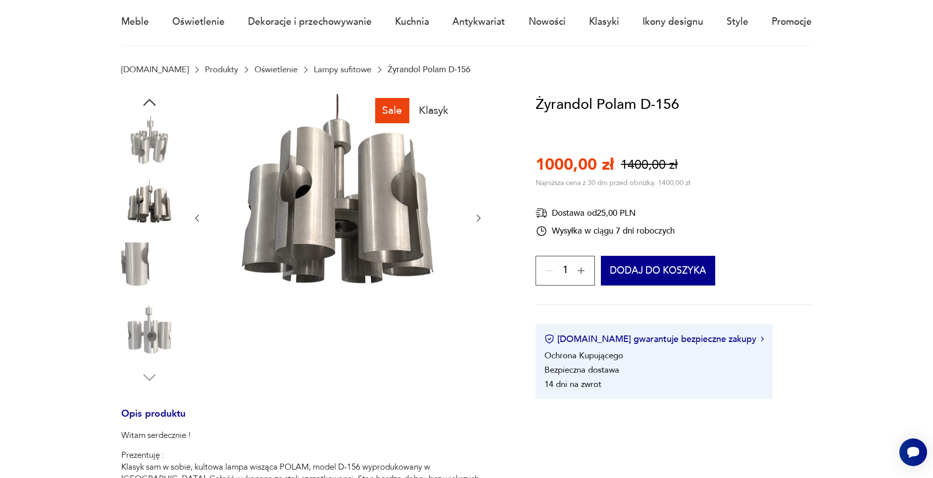
scroll to position [0, 0]
